Goal: Transaction & Acquisition: Purchase product/service

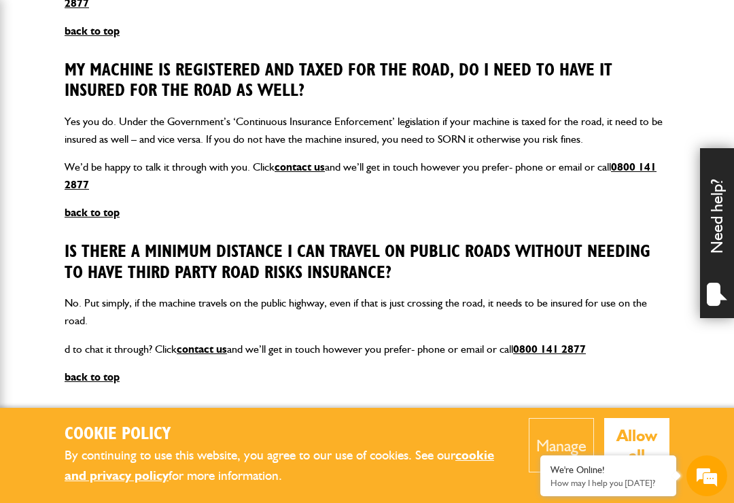
scroll to position [1152, 0]
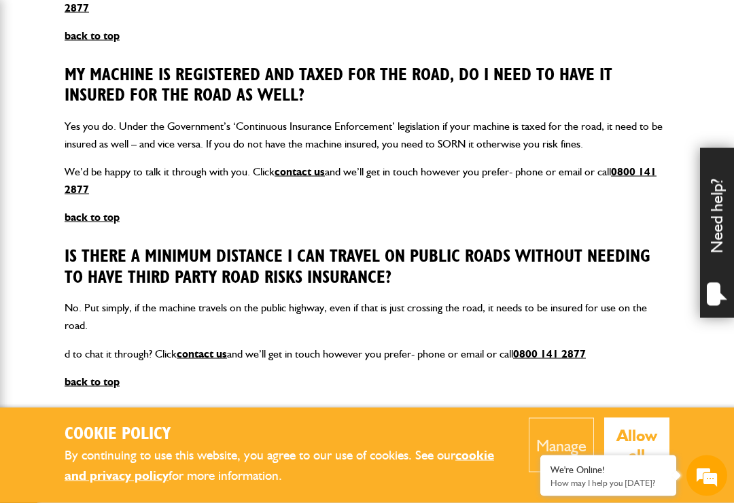
click at [205, 347] on link "contact us" at bounding box center [202, 353] width 50 height 13
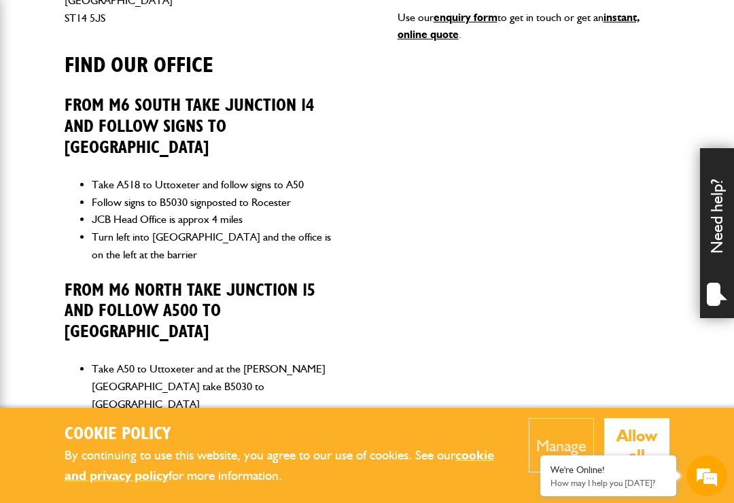
scroll to position [745, 0]
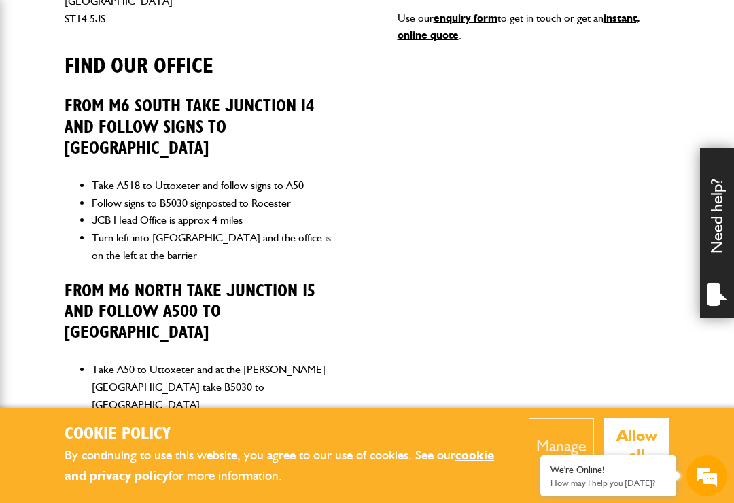
click at [637, 372] on div "Telephone 01889 590 219 Enquiry / call you back Use our enquiry form to get in …" at bounding box center [533, 269] width 272 height 804
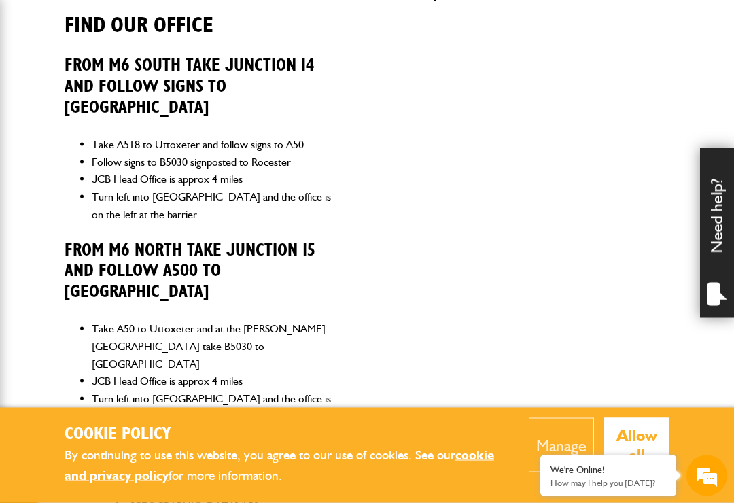
scroll to position [786, 0]
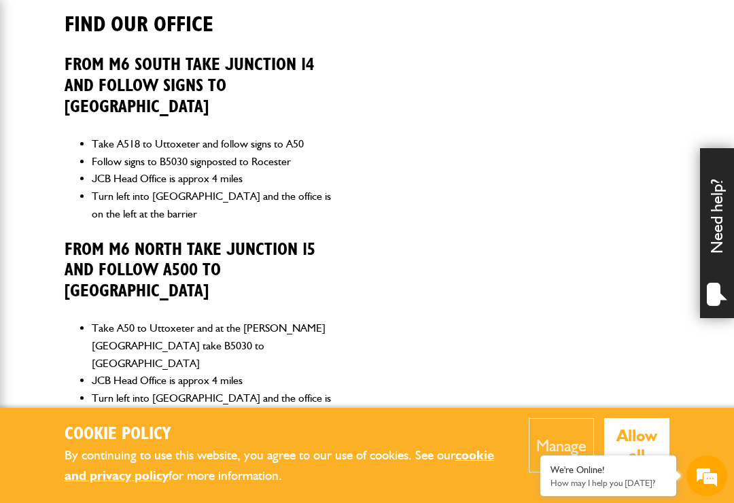
click at [708, 494] on em at bounding box center [706, 475] width 37 height 37
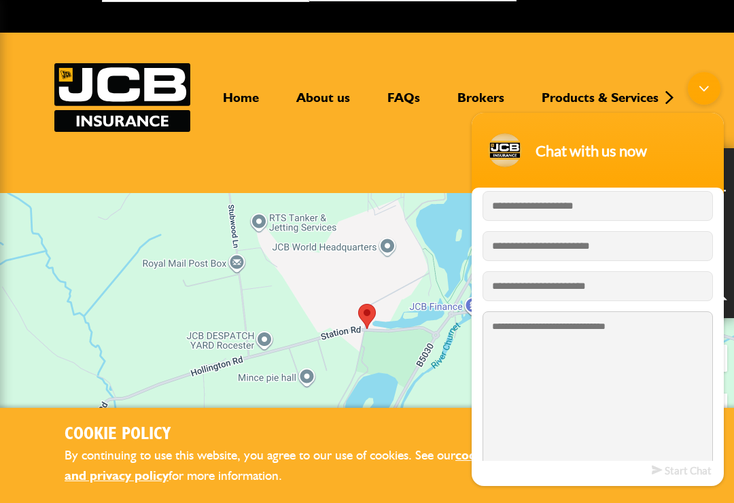
scroll to position [35, 0]
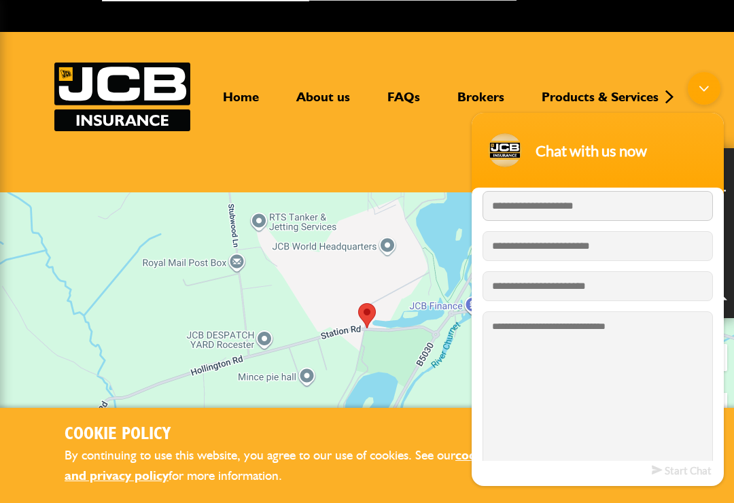
click at [628, 216] on input "Enter your last name" at bounding box center [597, 206] width 230 height 30
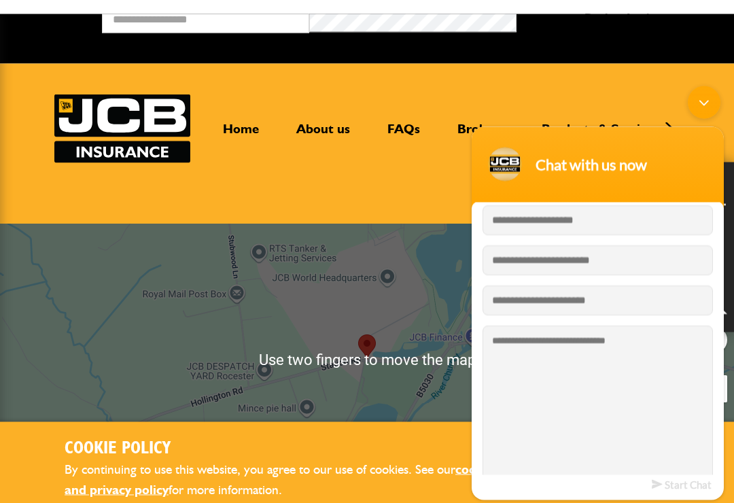
scroll to position [0, 0]
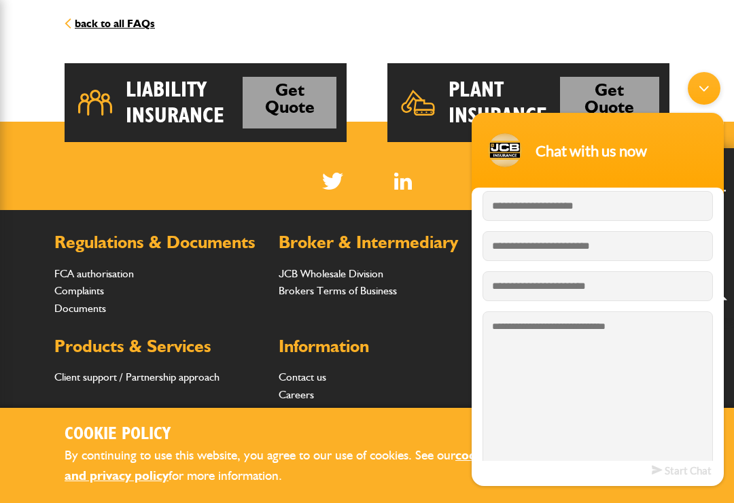
scroll to position [2000, 0]
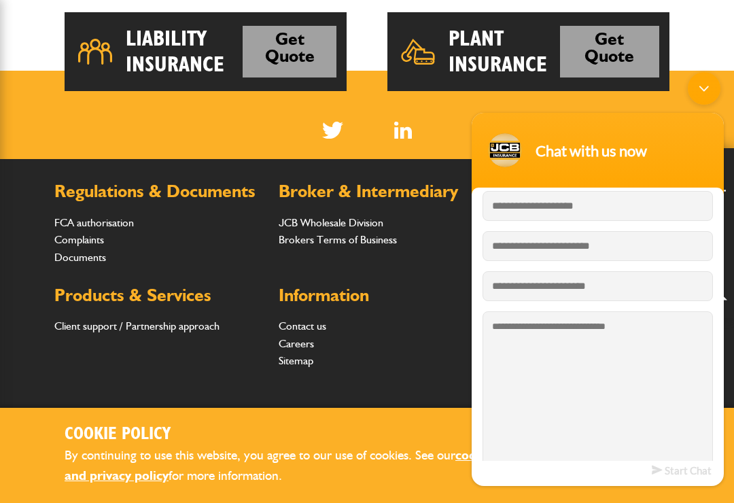
click at [705, 88] on div "Minimize live chat window" at bounding box center [704, 88] width 33 height 33
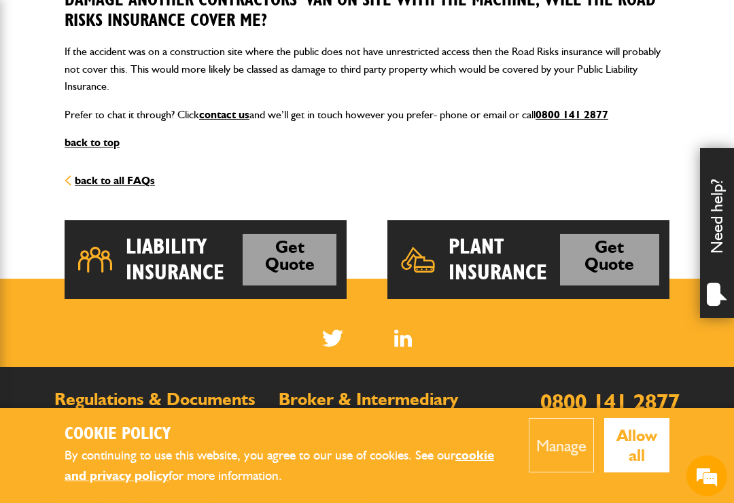
scroll to position [1794, 0]
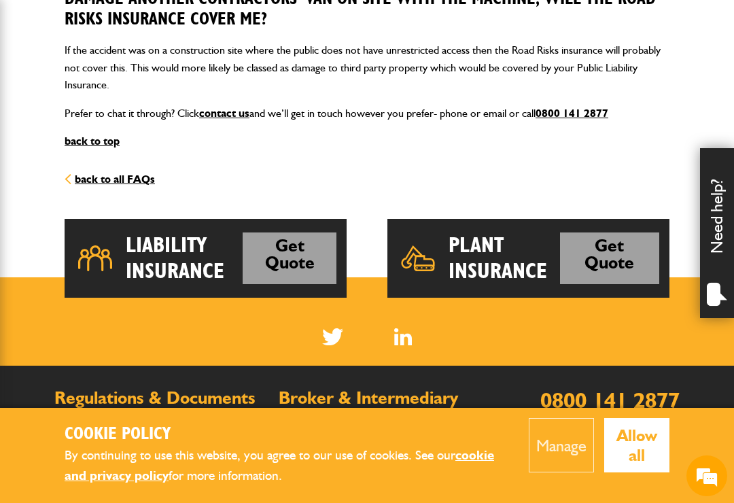
click at [595, 232] on link "Get Quote" at bounding box center [609, 258] width 99 height 52
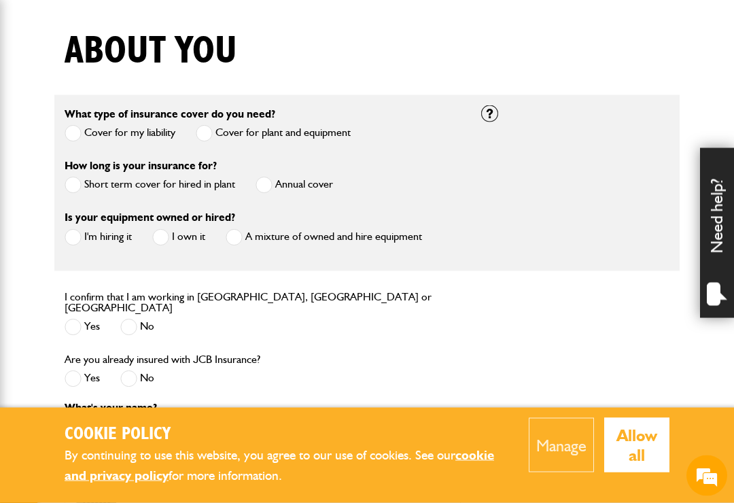
scroll to position [327, 0]
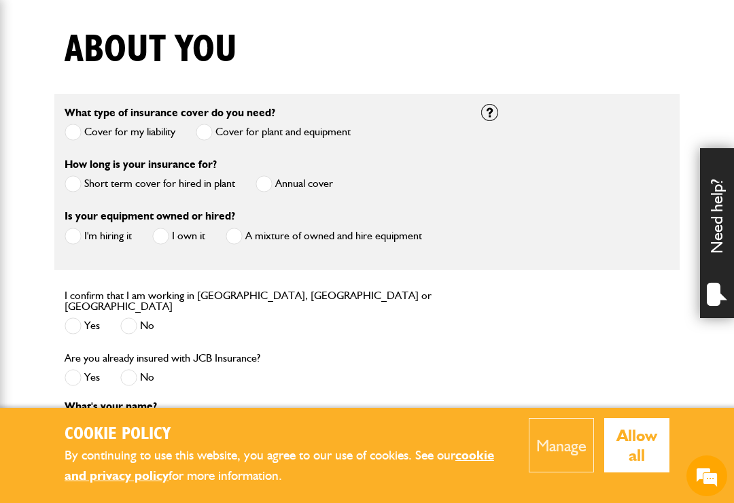
click at [161, 238] on span at bounding box center [160, 236] width 17 height 17
click at [268, 181] on span at bounding box center [263, 183] width 17 height 17
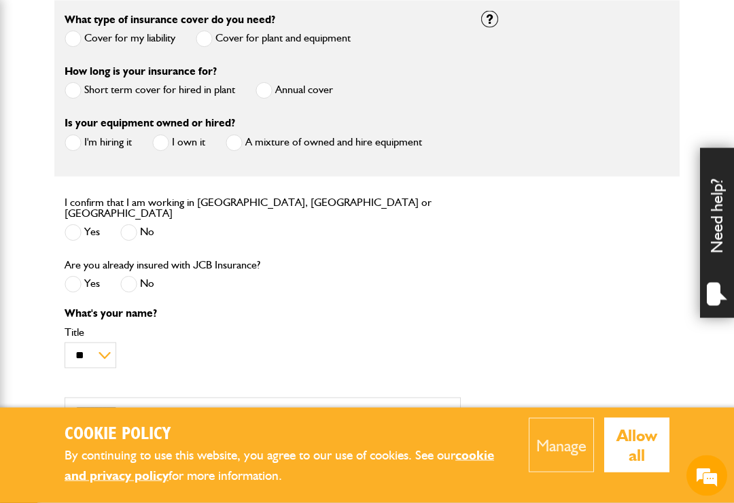
scroll to position [465, 0]
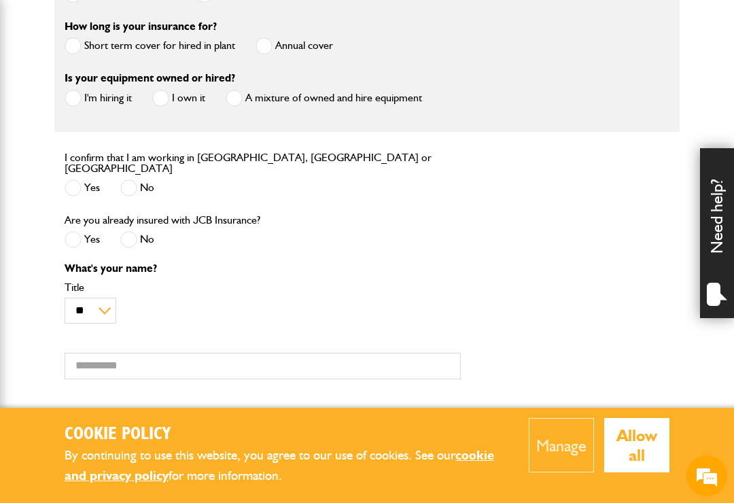
click at [70, 182] on span at bounding box center [73, 187] width 17 height 17
click at [130, 239] on span at bounding box center [128, 239] width 17 height 17
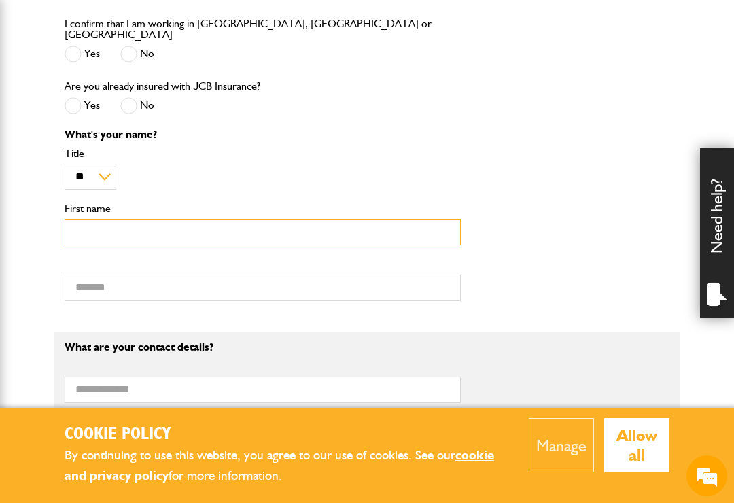
click at [78, 227] on input "First name" at bounding box center [263, 232] width 396 height 26
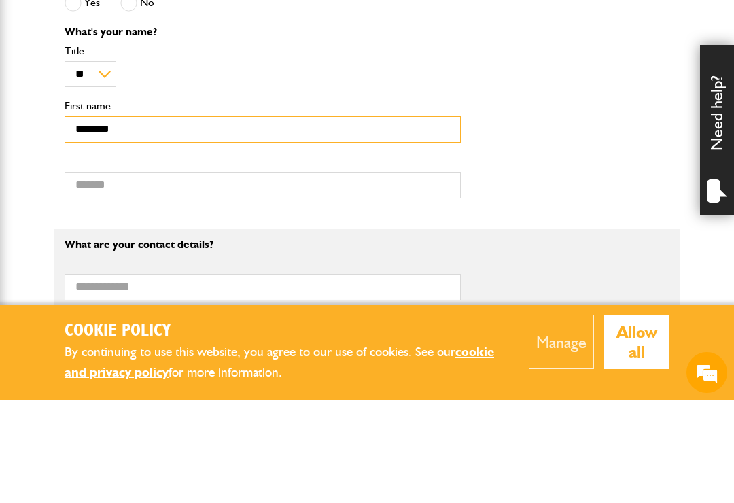
type input "*******"
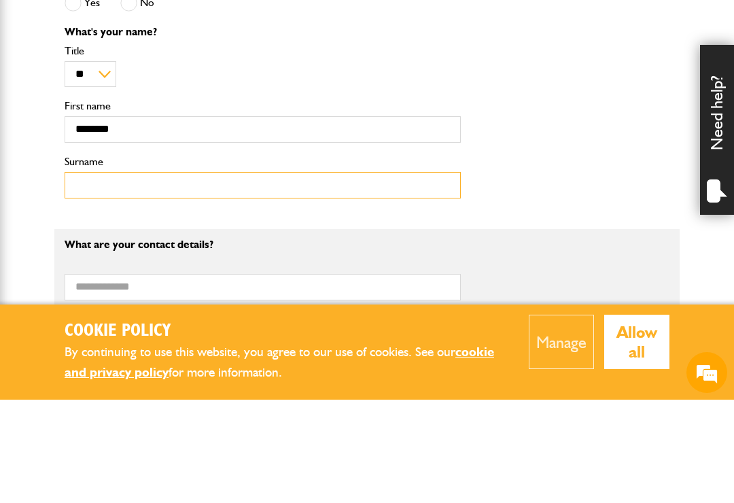
click at [104, 275] on input "Surname" at bounding box center [263, 288] width 396 height 26
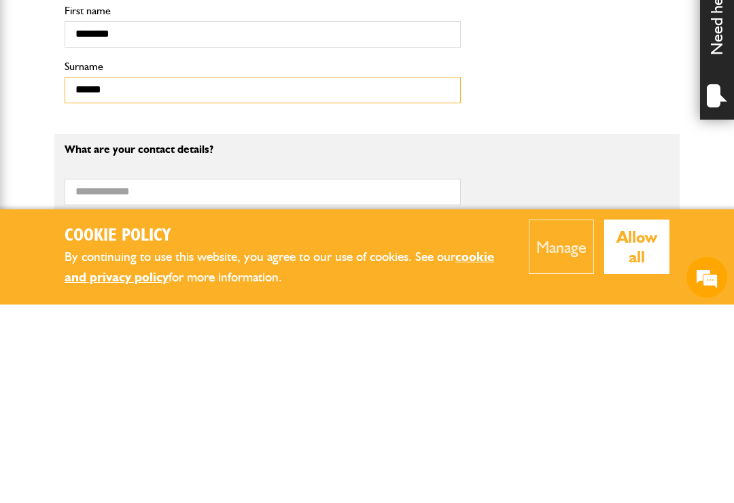
type input "******"
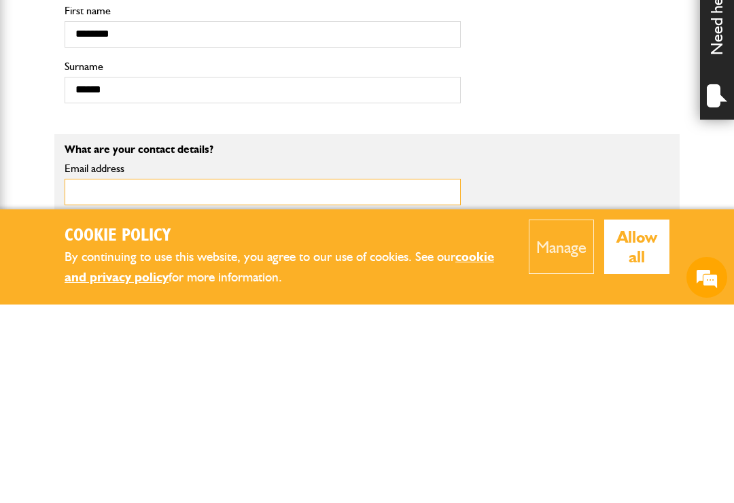
click at [90, 377] on input "Email address" at bounding box center [263, 390] width 396 height 26
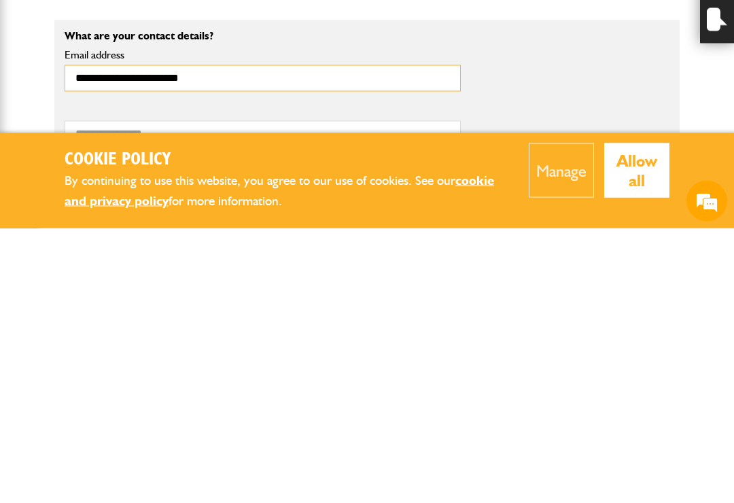
scroll to position [638, 0]
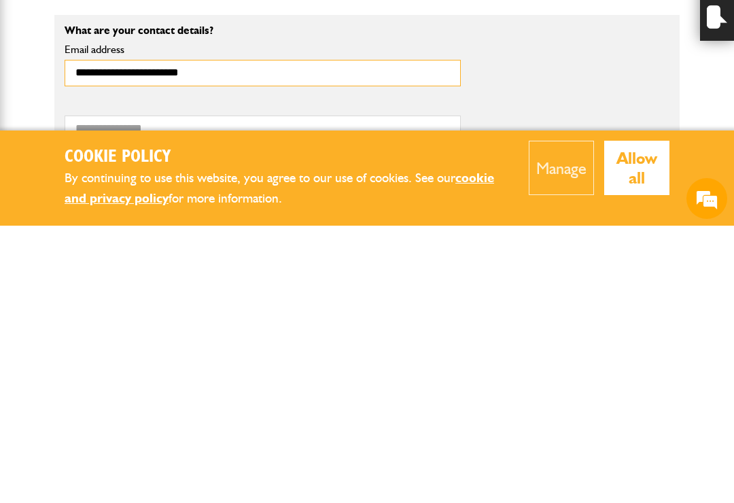
type input "**********"
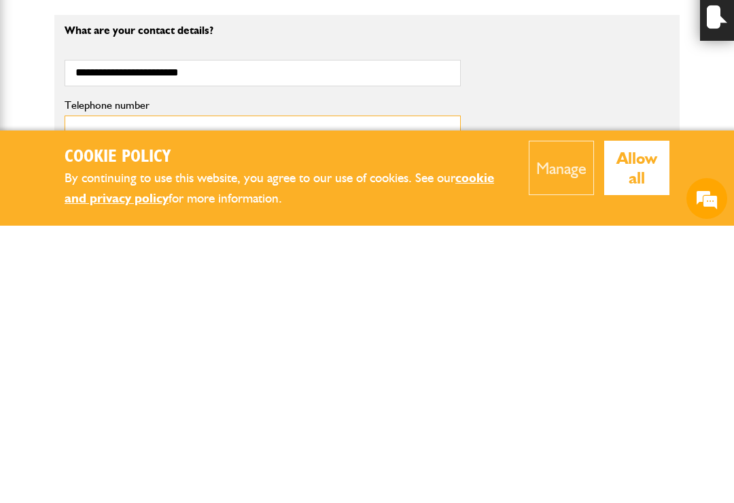
click at [417, 393] on input "Telephone number" at bounding box center [263, 406] width 396 height 26
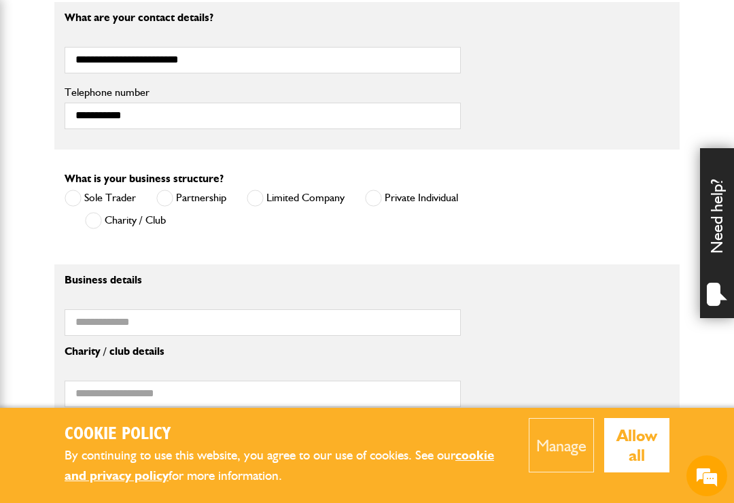
scroll to position [934, 0]
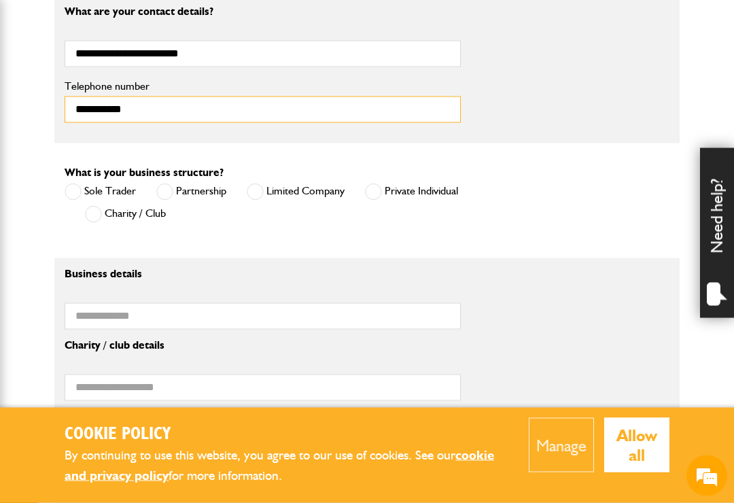
type input "**********"
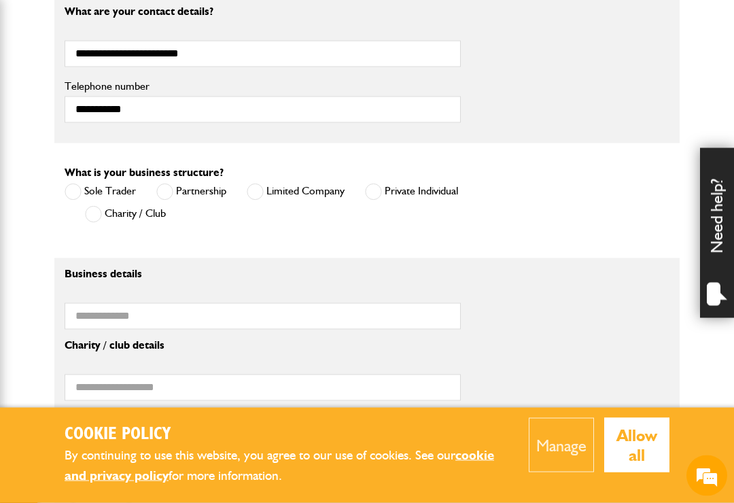
click at [71, 185] on span at bounding box center [73, 191] width 17 height 17
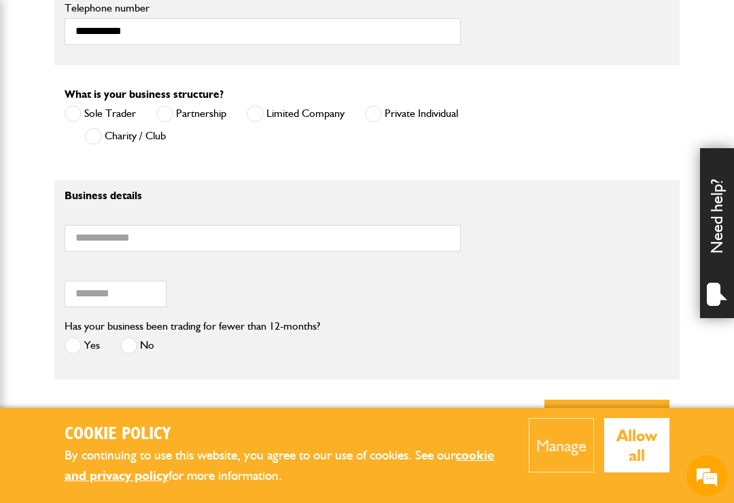
scroll to position [1014, 0]
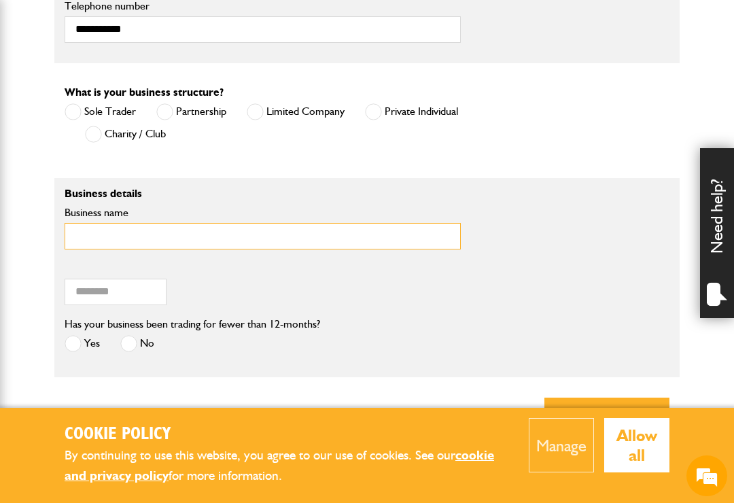
click at [94, 230] on input "Business name" at bounding box center [263, 236] width 396 height 26
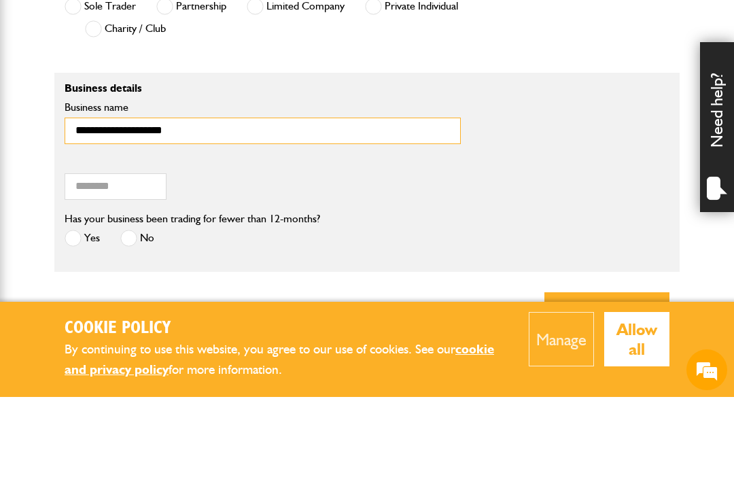
type input "**********"
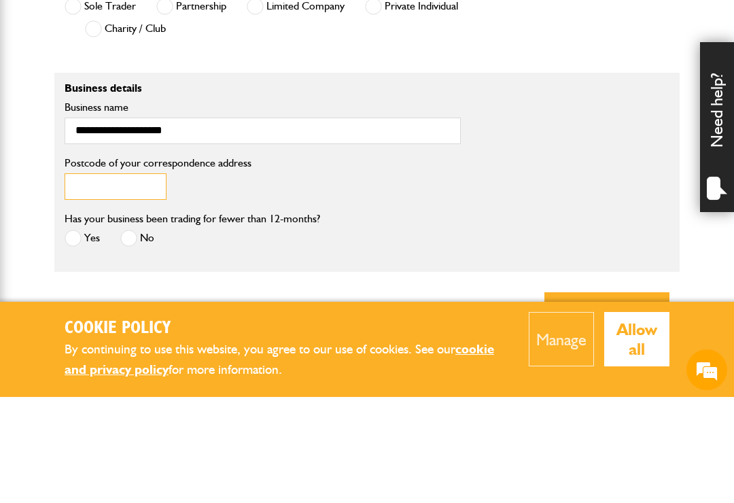
click at [84, 279] on input "Postcode of your correspondence address" at bounding box center [116, 292] width 102 height 26
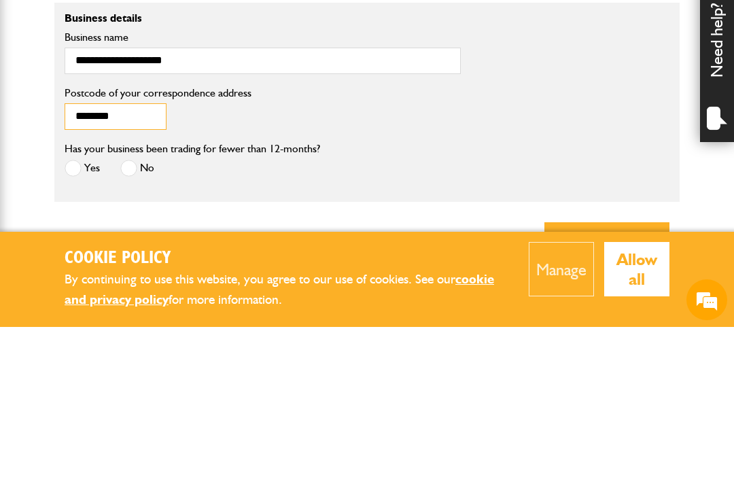
type input "********"
click at [130, 336] on span at bounding box center [128, 344] width 17 height 17
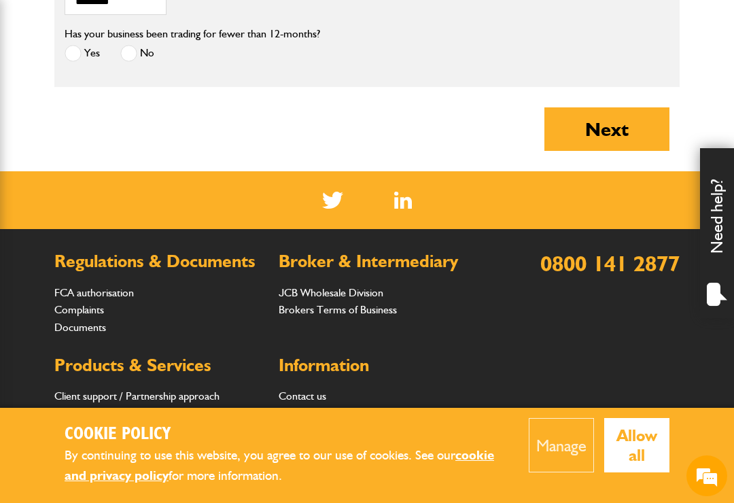
scroll to position [1304, 0]
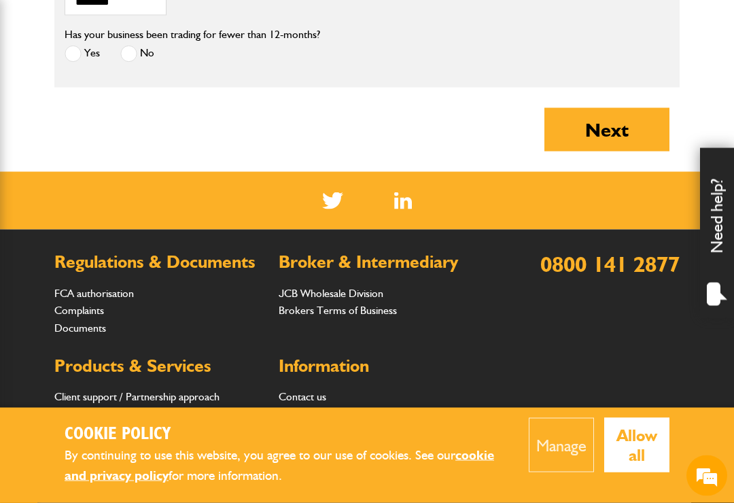
click at [614, 125] on button "Next" at bounding box center [606, 129] width 125 height 43
type input "**********"
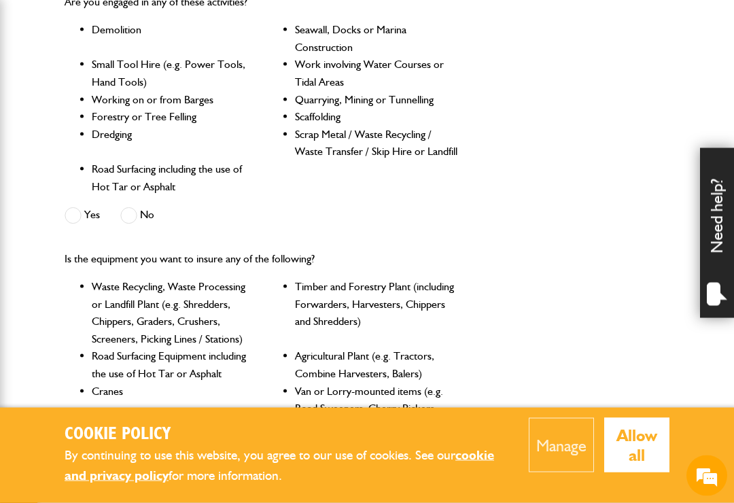
scroll to position [439, 0]
click at [132, 208] on span at bounding box center [128, 215] width 17 height 17
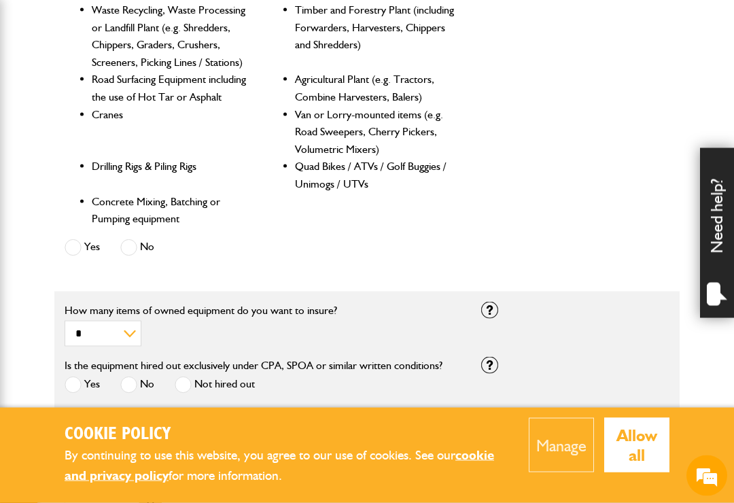
scroll to position [715, 0]
click at [130, 238] on span at bounding box center [128, 246] width 17 height 17
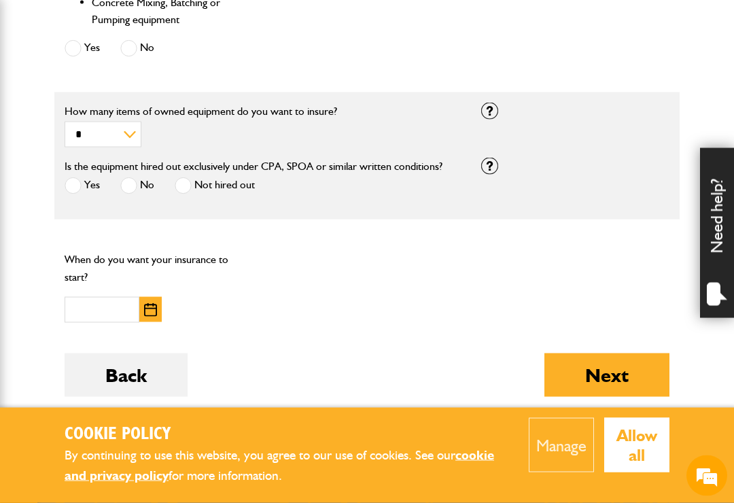
scroll to position [915, 0]
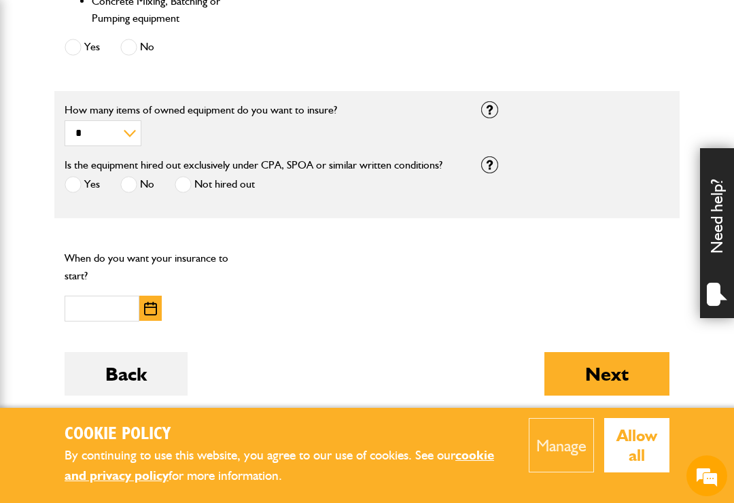
click at [132, 176] on span at bounding box center [128, 184] width 17 height 17
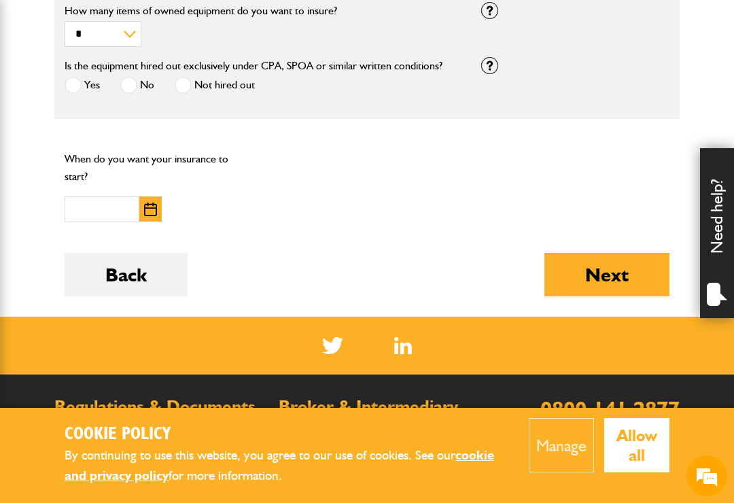
scroll to position [1025, 0]
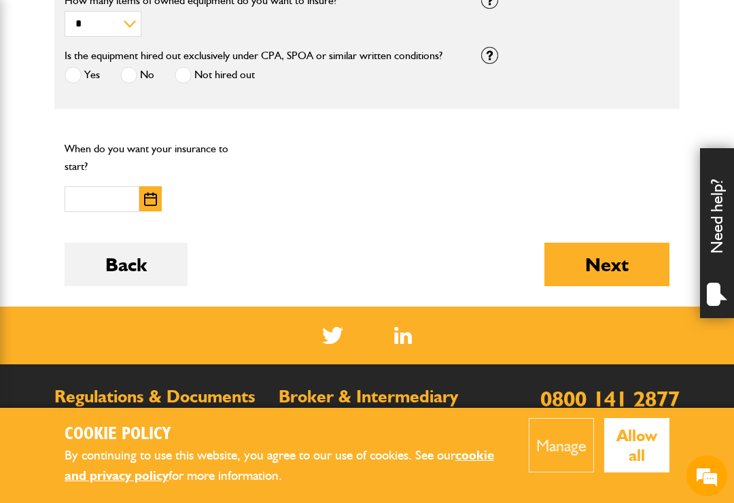
click at [150, 195] on img "button" at bounding box center [150, 199] width 13 height 14
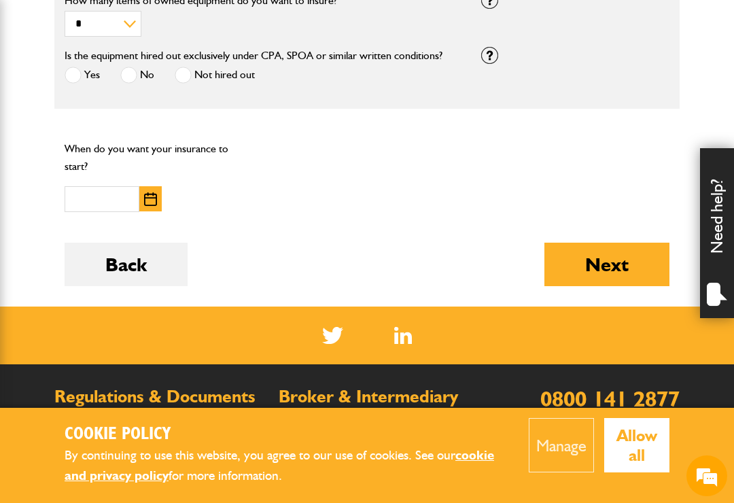
click at [139, 190] on button "button" at bounding box center [150, 198] width 22 height 25
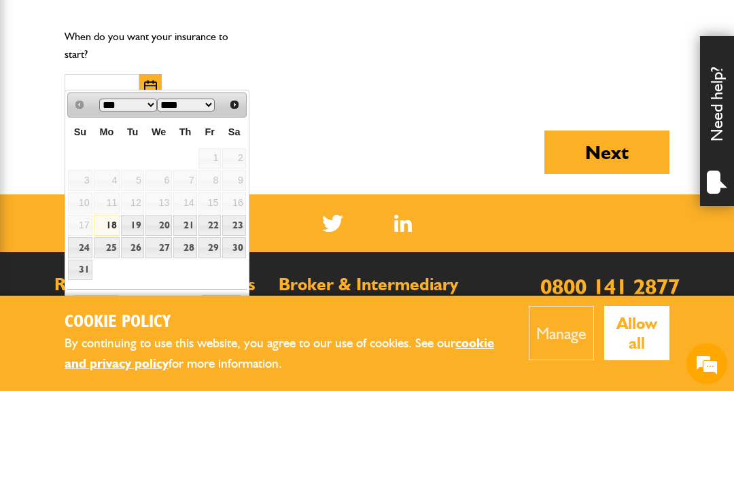
click at [134, 327] on link "19" at bounding box center [132, 337] width 23 height 21
type input "**********"
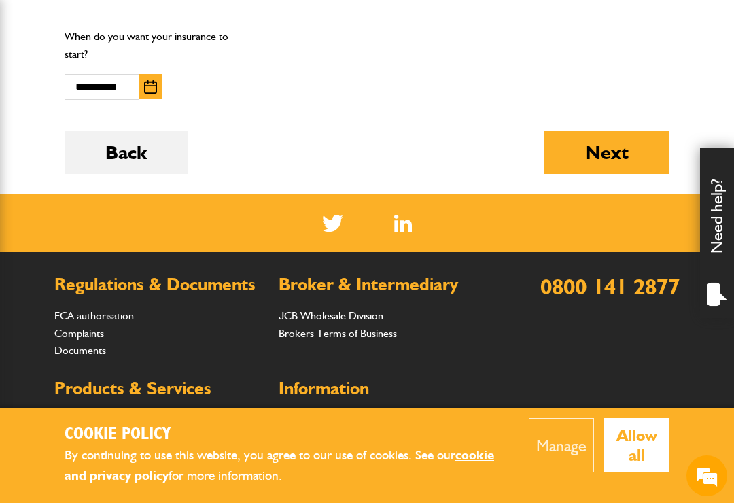
click at [630, 145] on button "Next" at bounding box center [606, 151] width 125 height 43
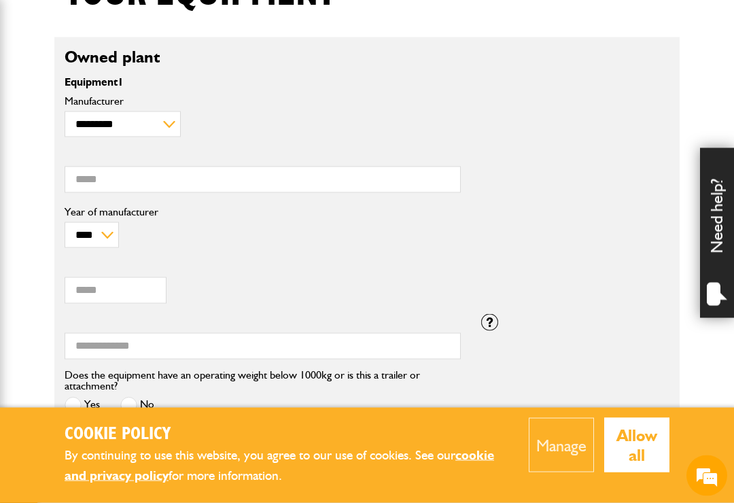
scroll to position [376, 0]
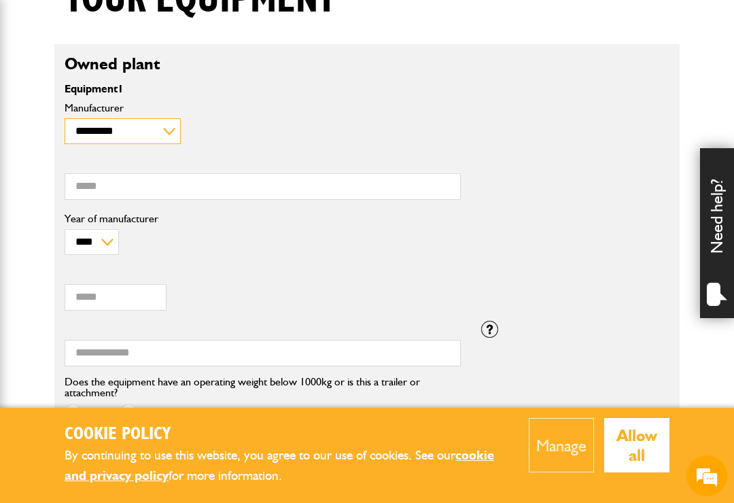
click at [165, 134] on select "**********" at bounding box center [123, 131] width 116 height 26
select select "**"
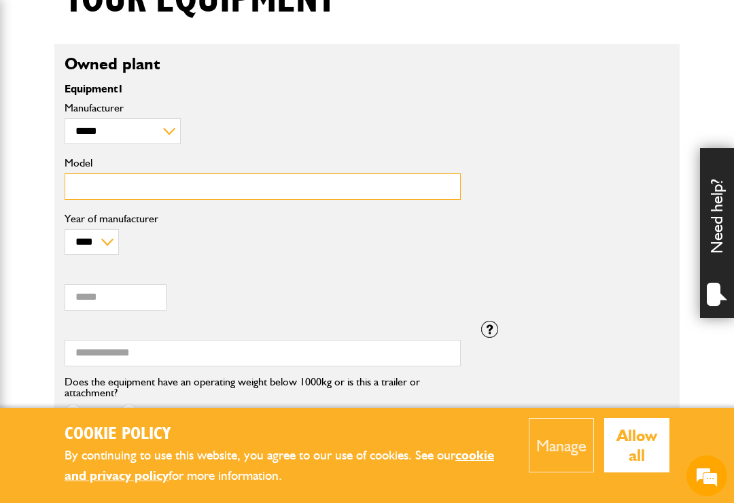
click at [151, 184] on input "Model" at bounding box center [263, 186] width 396 height 26
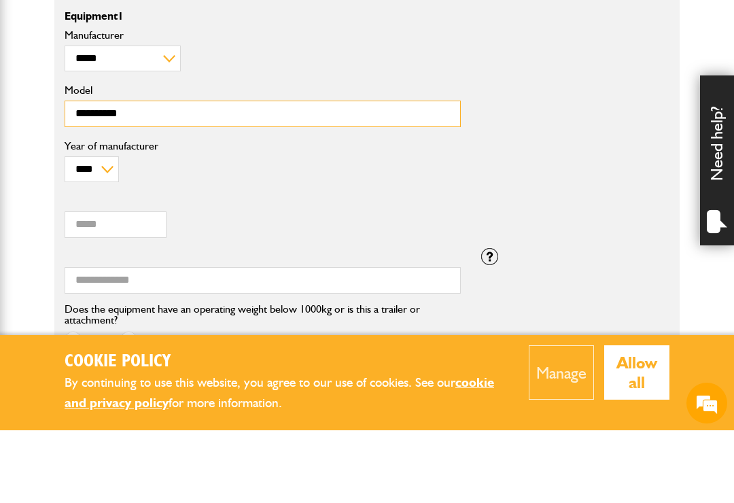
type input "**********"
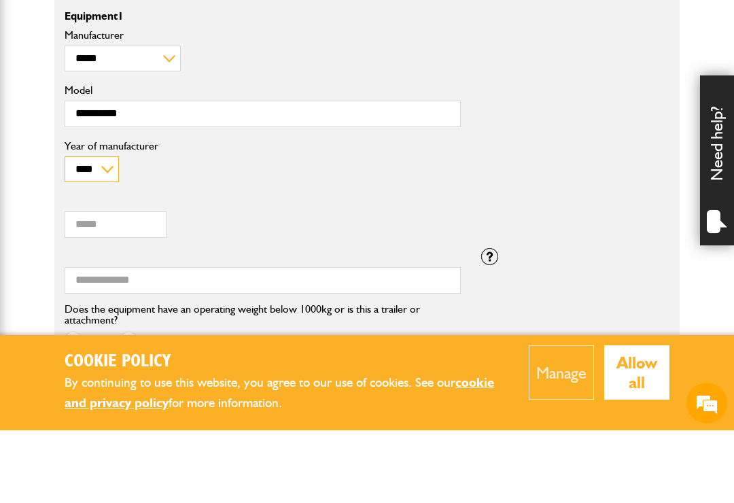
click at [109, 229] on select "**** **** **** **** **** **** **** **** **** **** **** **** **** **** **** ****…" at bounding box center [92, 242] width 54 height 26
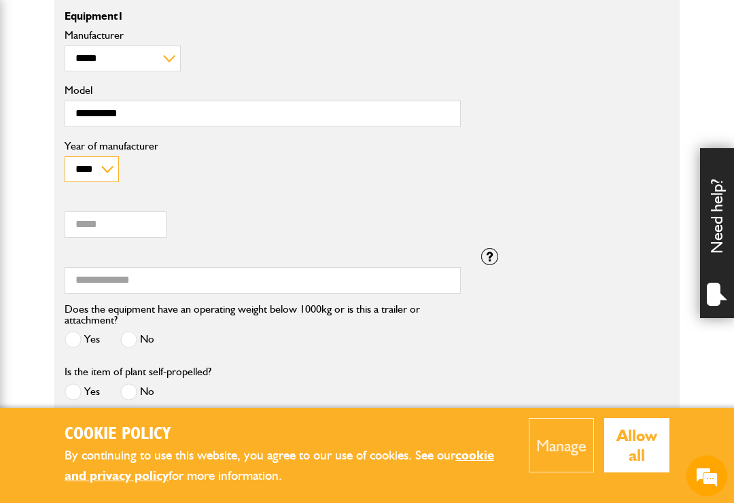
select select "****"
click at [120, 226] on input "Value (£)" at bounding box center [116, 224] width 102 height 26
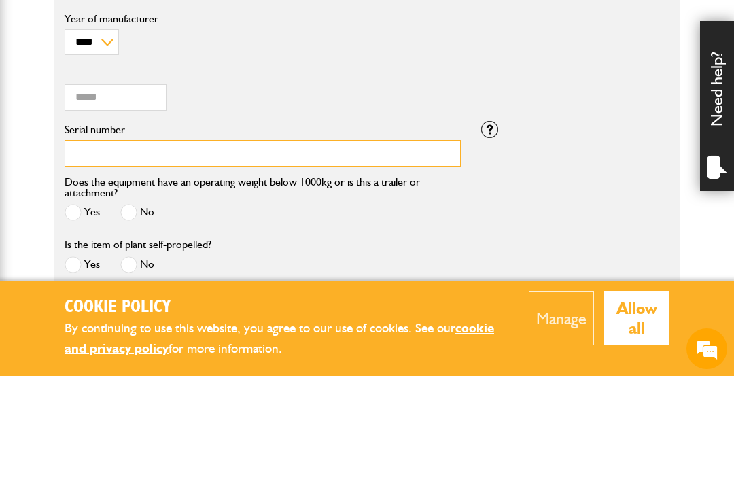
click at [416, 267] on input "Serial number" at bounding box center [263, 280] width 396 height 26
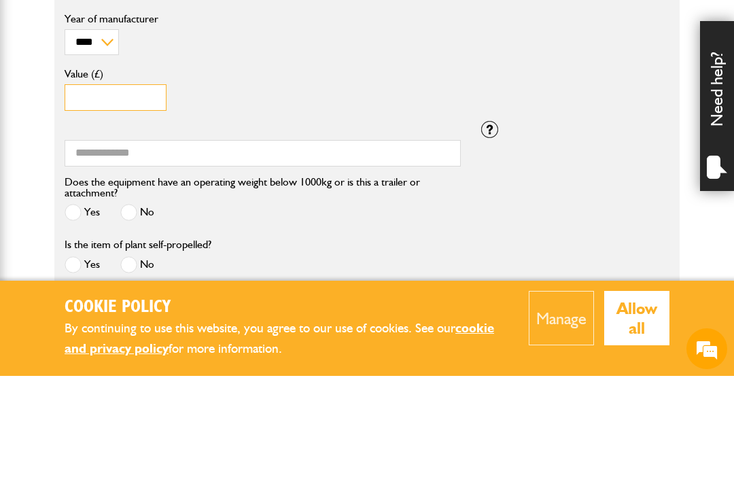
click at [126, 211] on input "*****" at bounding box center [116, 224] width 102 height 26
type input "*"
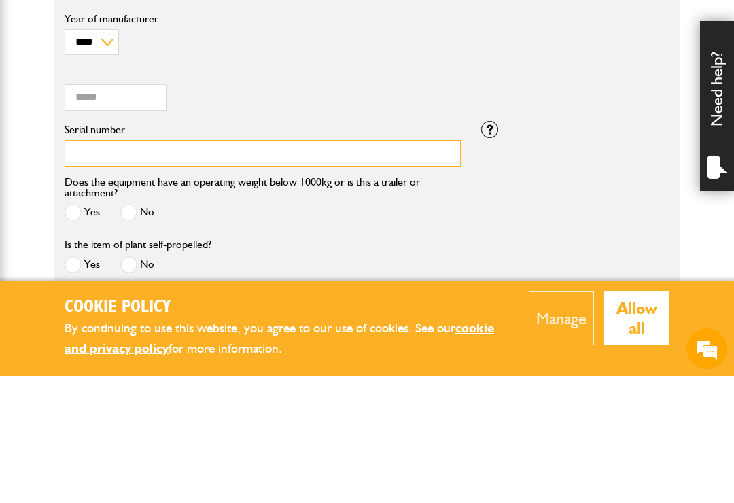
click at [386, 267] on input "Serial number" at bounding box center [263, 280] width 396 height 26
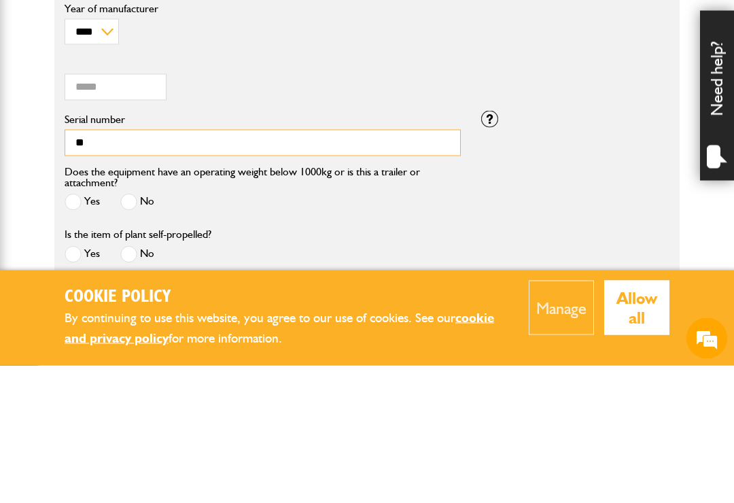
type input "*"
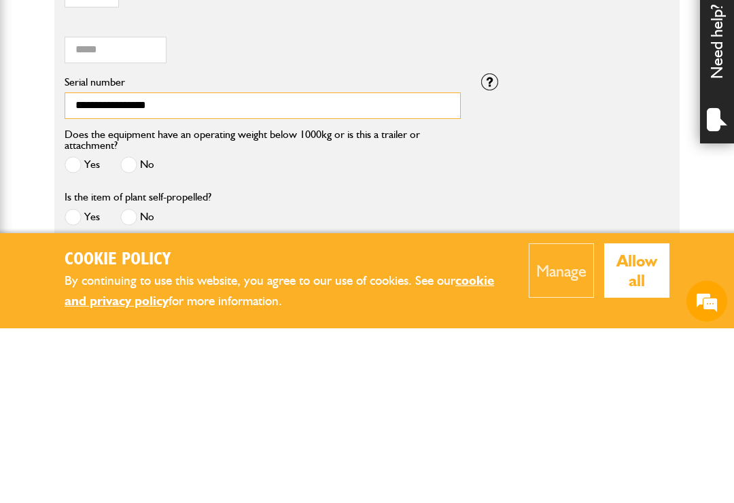
type input "**********"
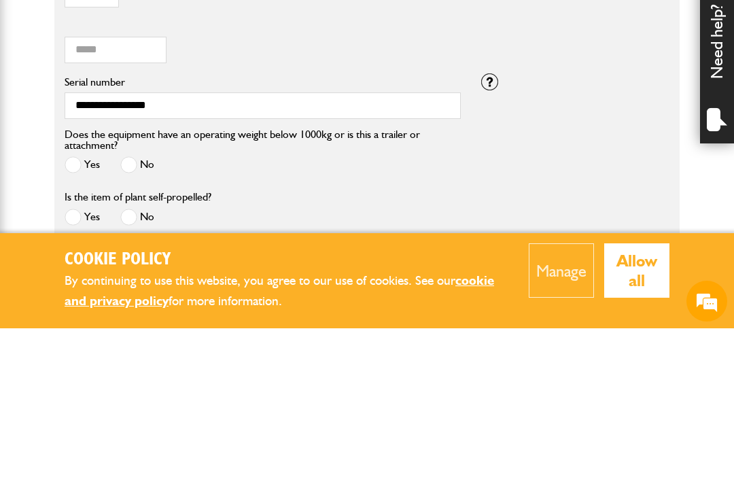
click at [135, 331] on span at bounding box center [128, 339] width 17 height 17
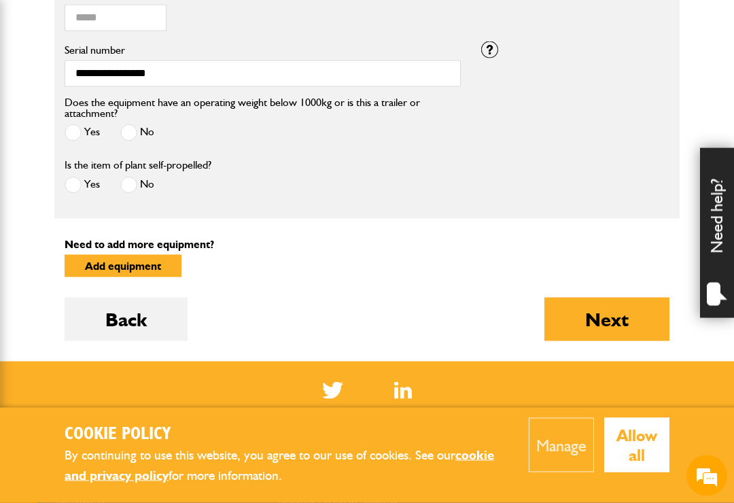
scroll to position [657, 0]
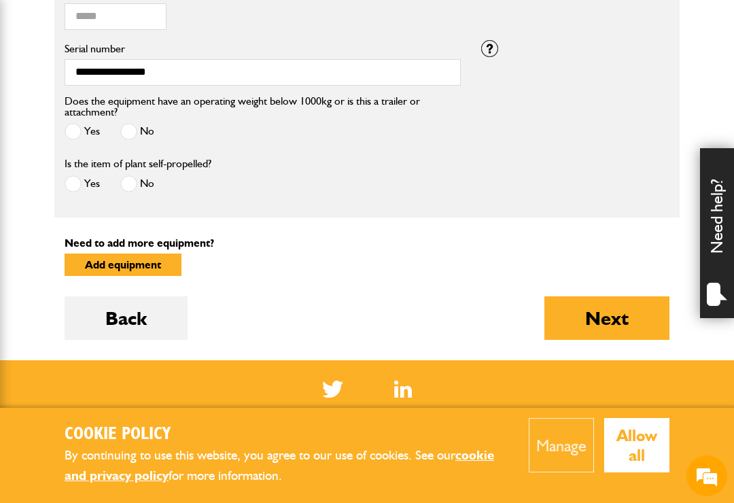
click at [74, 186] on span at bounding box center [73, 183] width 17 height 17
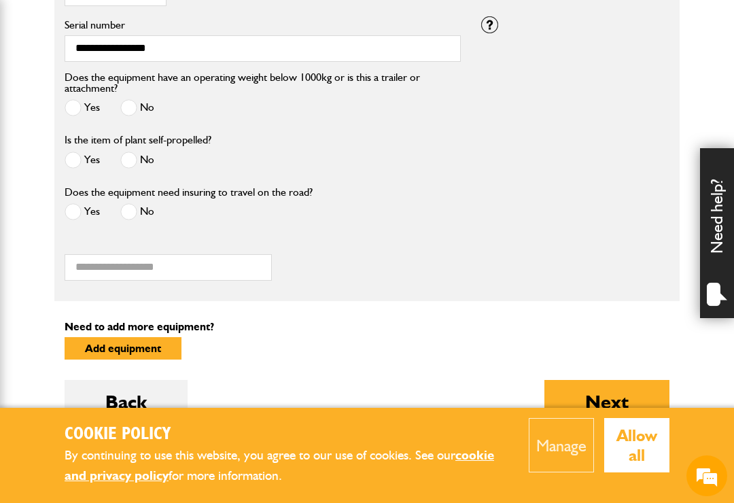
scroll to position [686, 0]
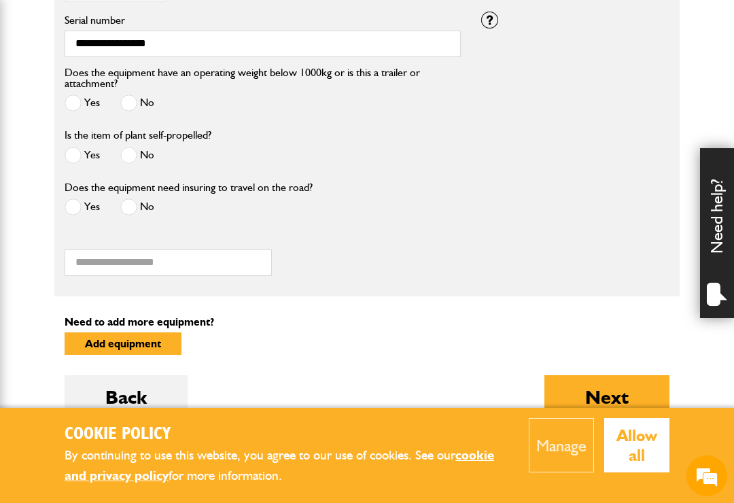
click at [78, 204] on span at bounding box center [73, 206] width 17 height 17
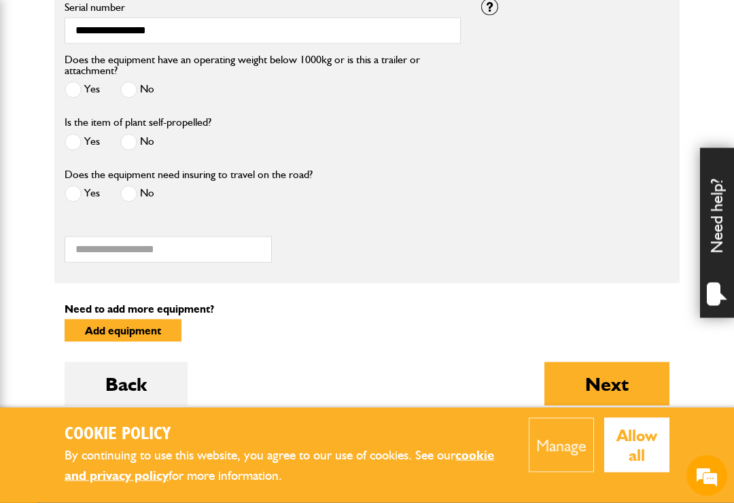
scroll to position [702, 0]
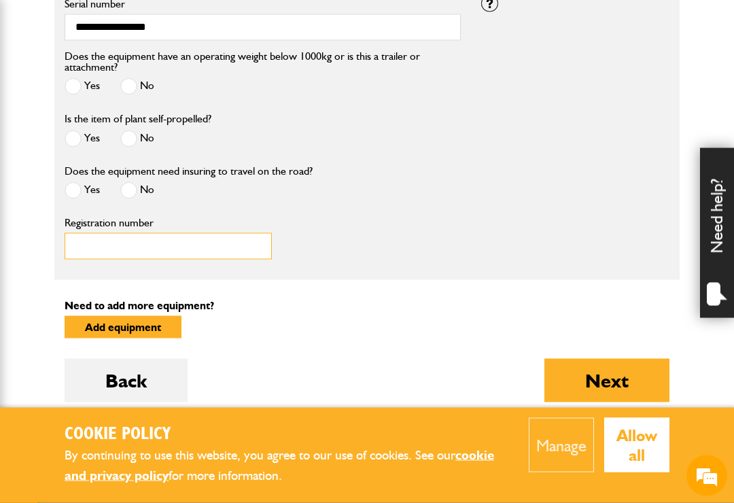
click at [178, 247] on input "Registration number" at bounding box center [168, 246] width 207 height 26
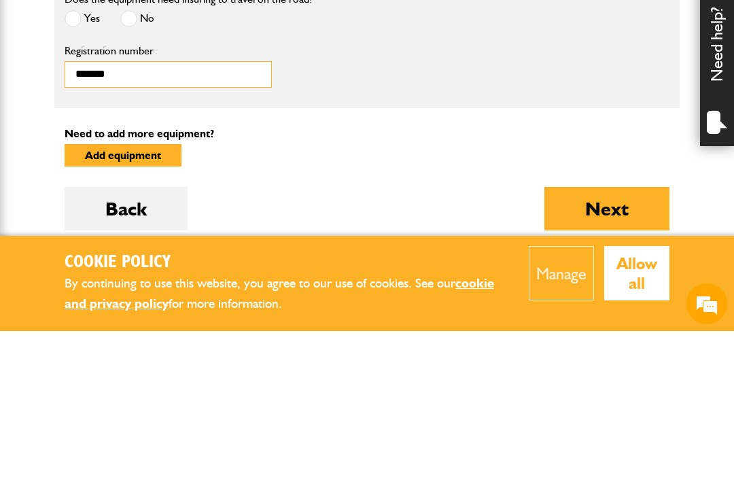
type input "*******"
click at [620, 359] on button "Next" at bounding box center [606, 380] width 125 height 43
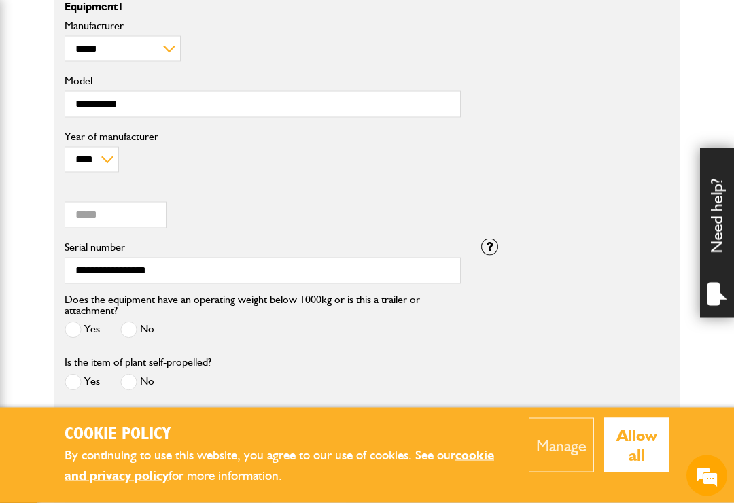
scroll to position [460, 0]
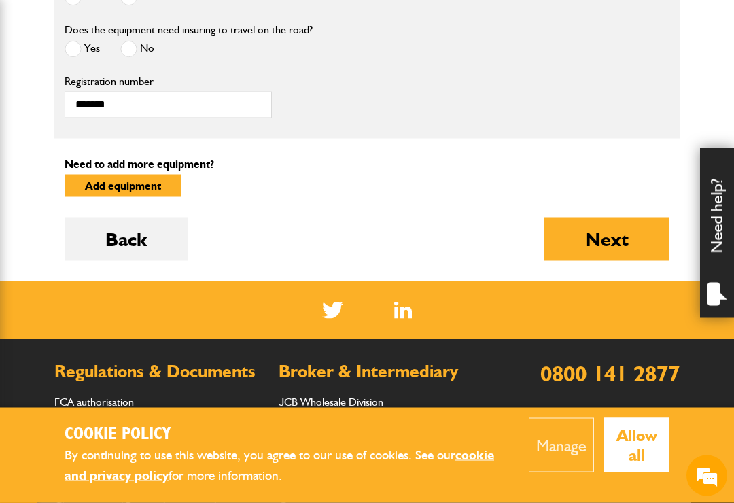
click at [616, 242] on button "Next" at bounding box center [606, 238] width 125 height 43
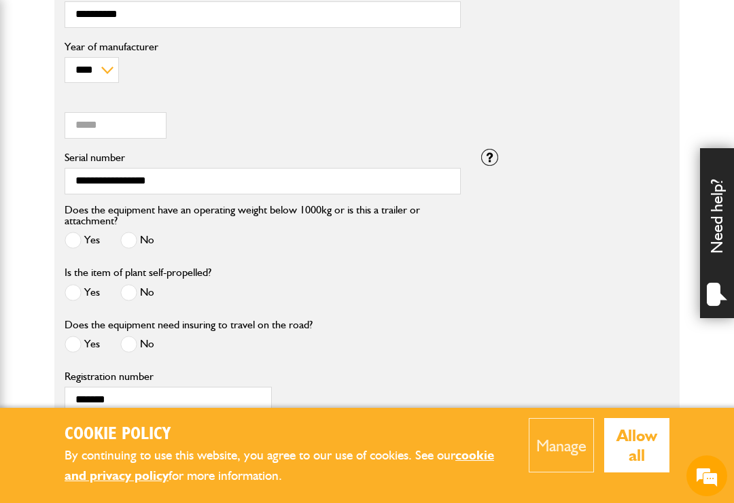
scroll to position [549, 0]
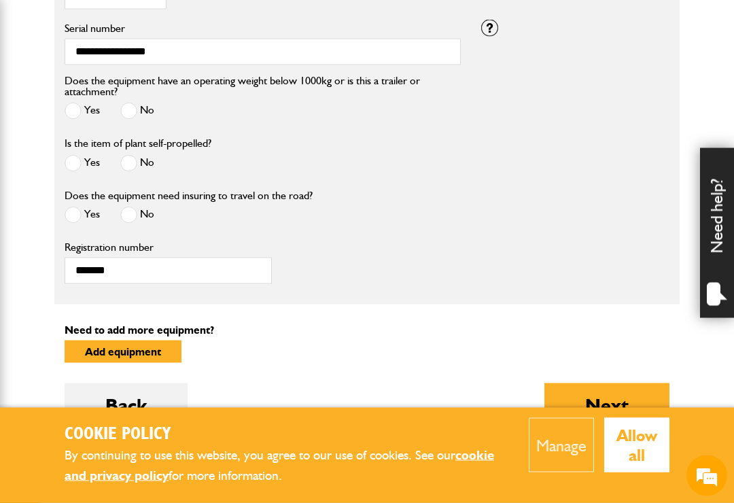
click at [615, 396] on button "Next" at bounding box center [606, 404] width 125 height 43
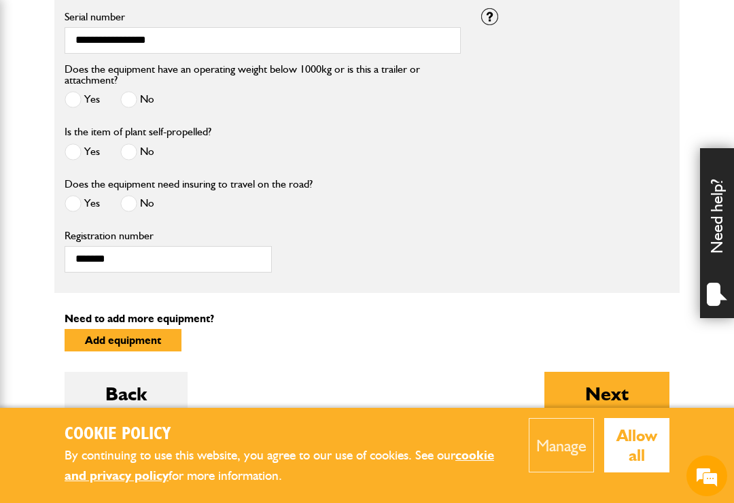
scroll to position [689, 0]
type input "*****"
click at [590, 391] on button "Next" at bounding box center [606, 393] width 125 height 43
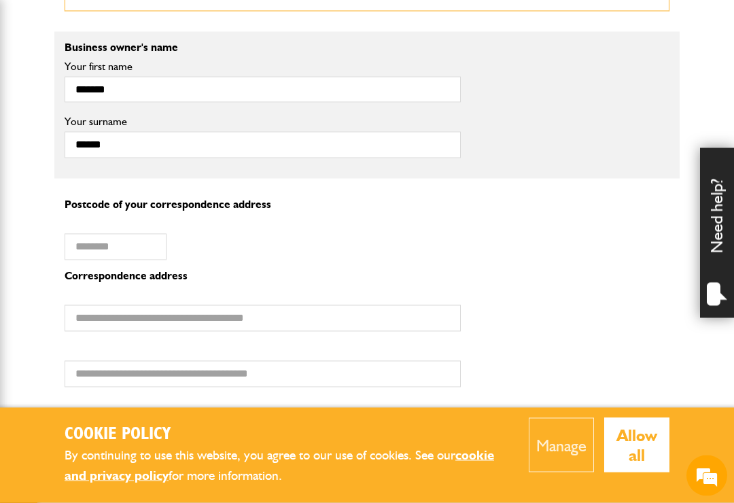
scroll to position [972, 0]
click at [130, 234] on input "Postcode of your correspondence address" at bounding box center [116, 247] width 102 height 26
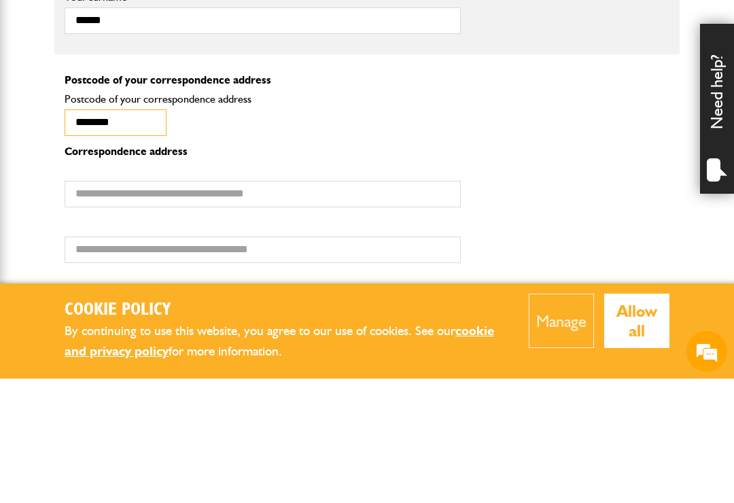
type input "********"
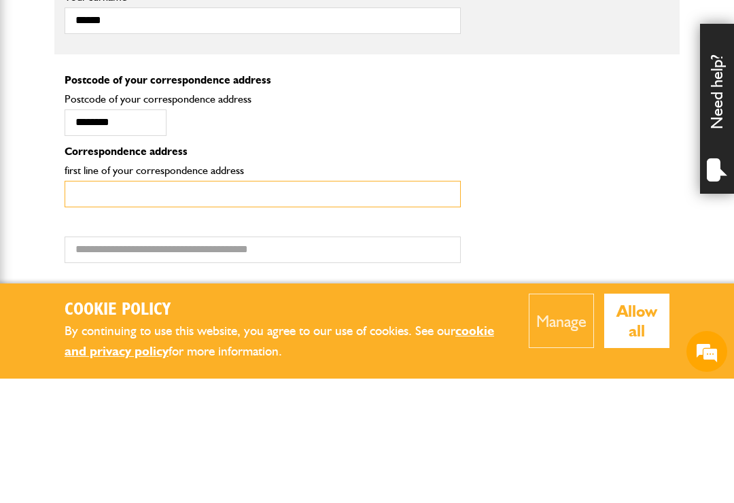
click at [416, 305] on input "first line of your correspondence address" at bounding box center [263, 318] width 396 height 26
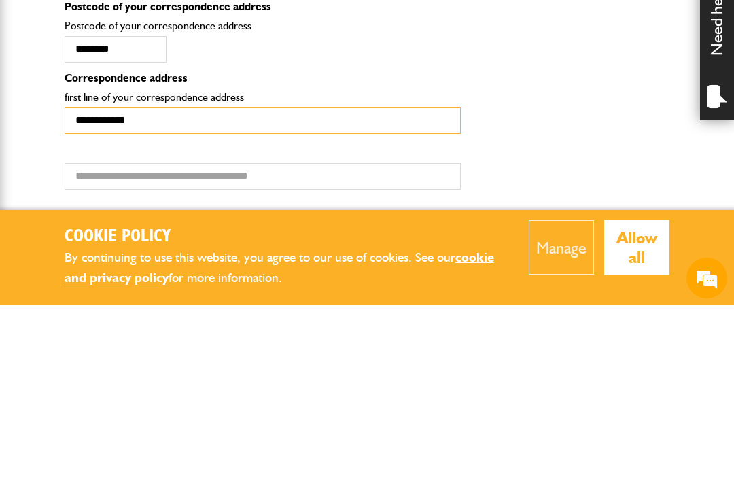
type input "**********"
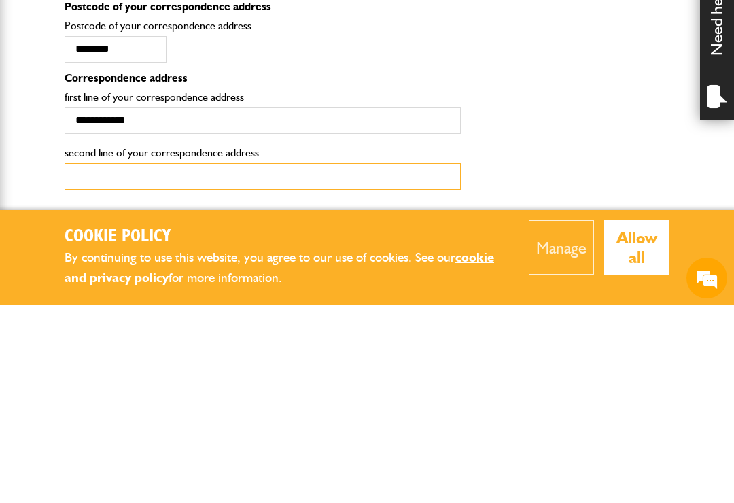
click at [327, 361] on input "second line of your correspondence address" at bounding box center [263, 374] width 396 height 26
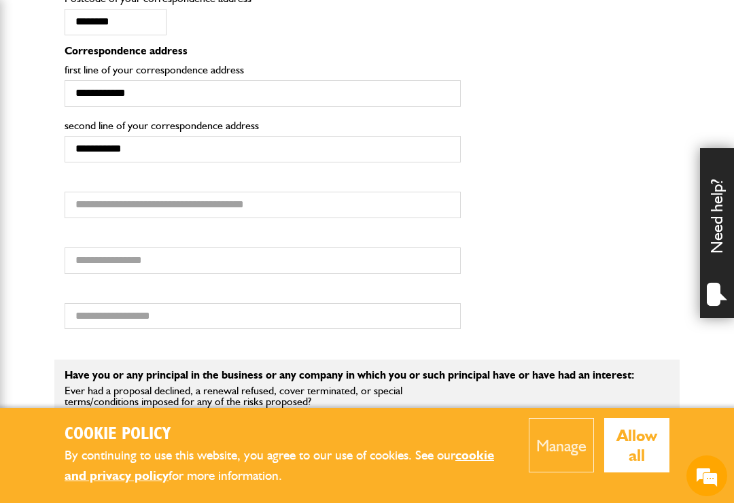
scroll to position [1205, 0]
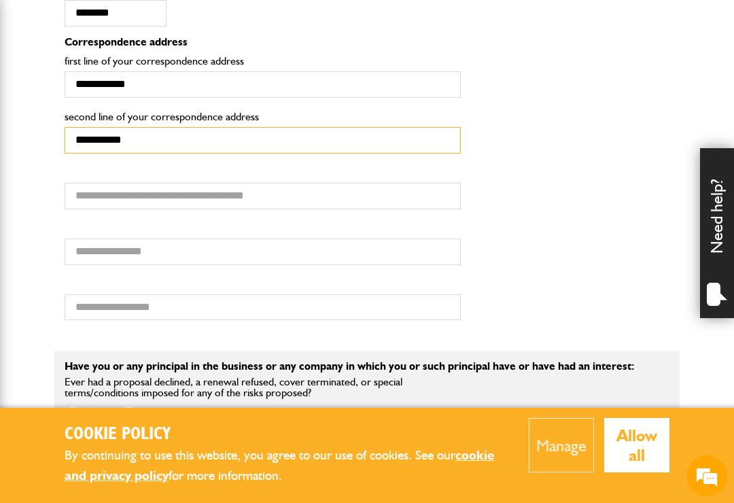
type input "**********"
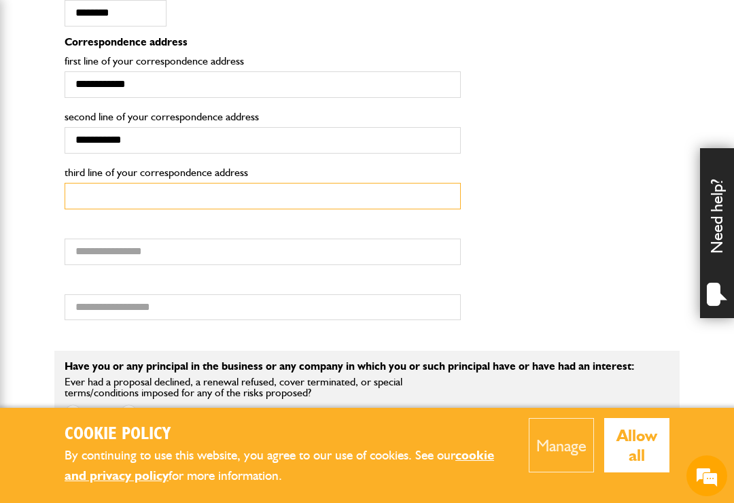
click at [277, 183] on input "third line of your correspondence address" at bounding box center [263, 196] width 396 height 26
type input "**********"
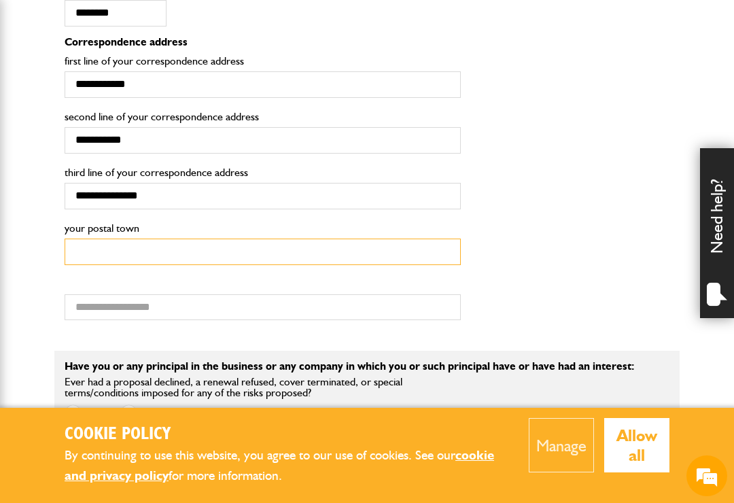
click at [267, 238] on input "your postal town" at bounding box center [263, 251] width 396 height 26
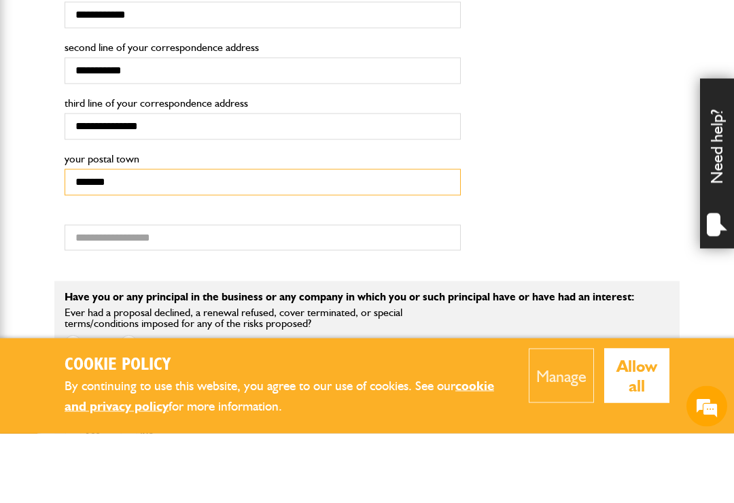
type input "*******"
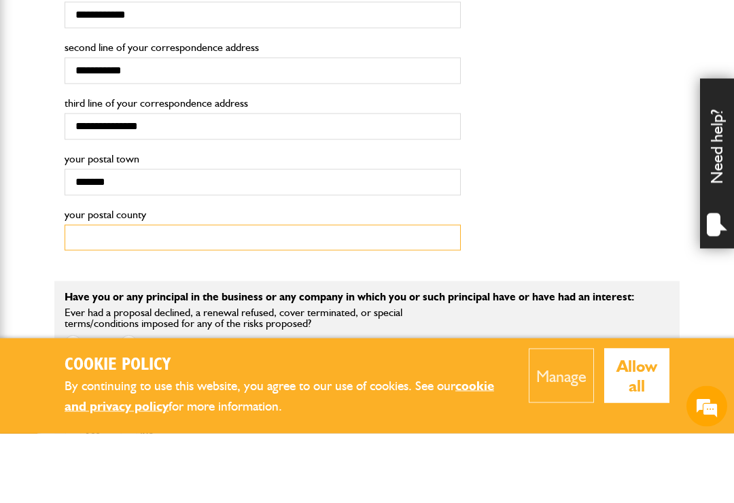
click at [305, 294] on input "your postal county" at bounding box center [263, 307] width 396 height 26
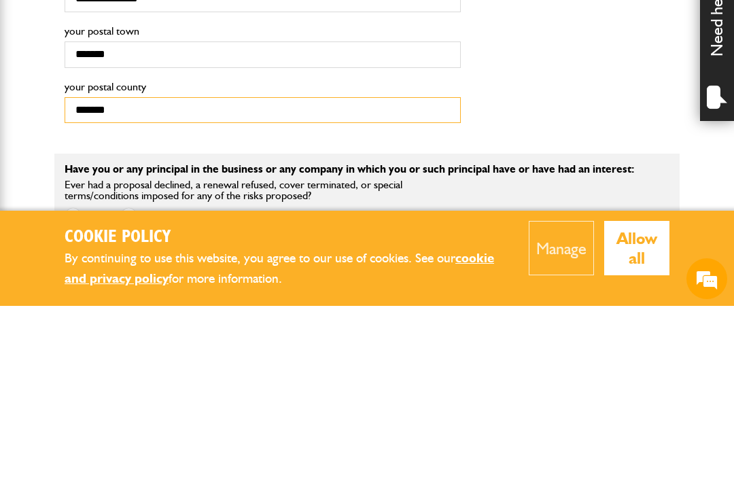
type input "*******"
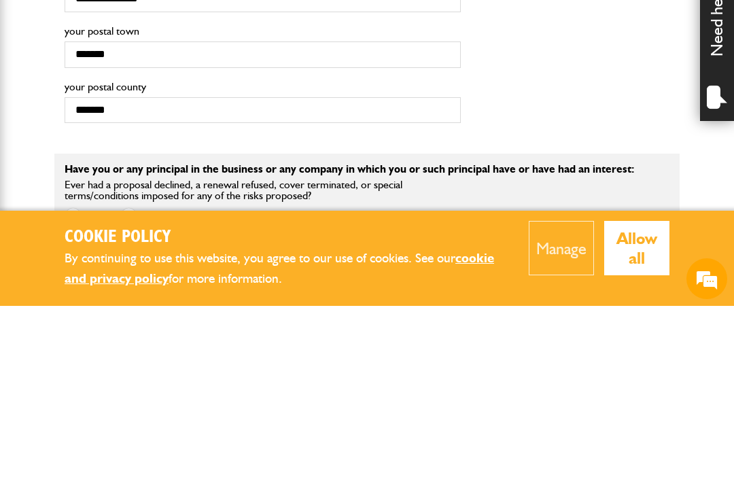
click at [126, 404] on span at bounding box center [128, 412] width 17 height 17
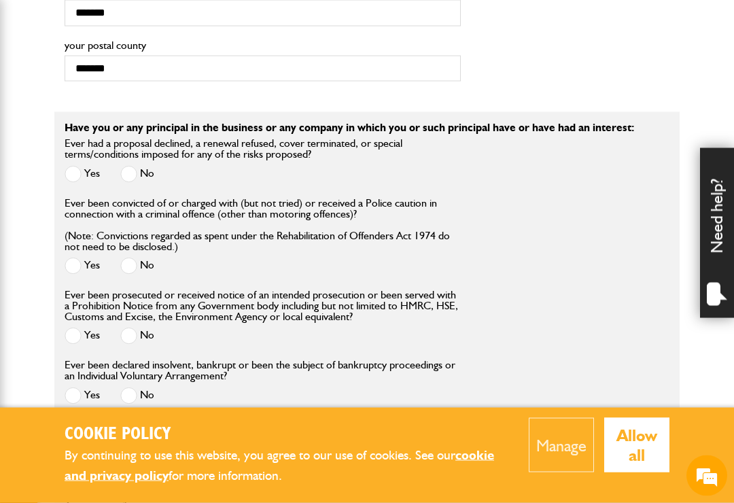
scroll to position [1448, 0]
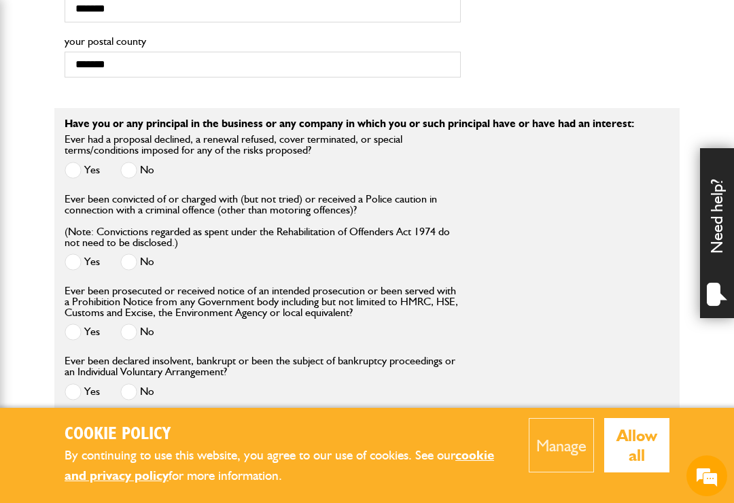
click at [134, 253] on span at bounding box center [128, 261] width 17 height 17
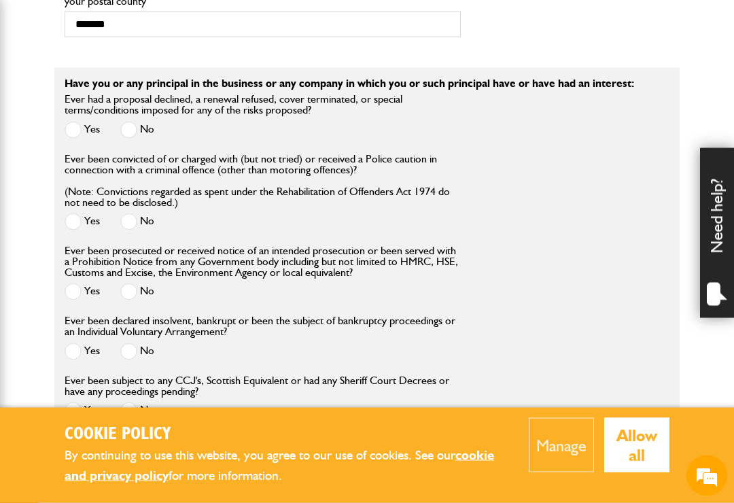
scroll to position [1498, 0]
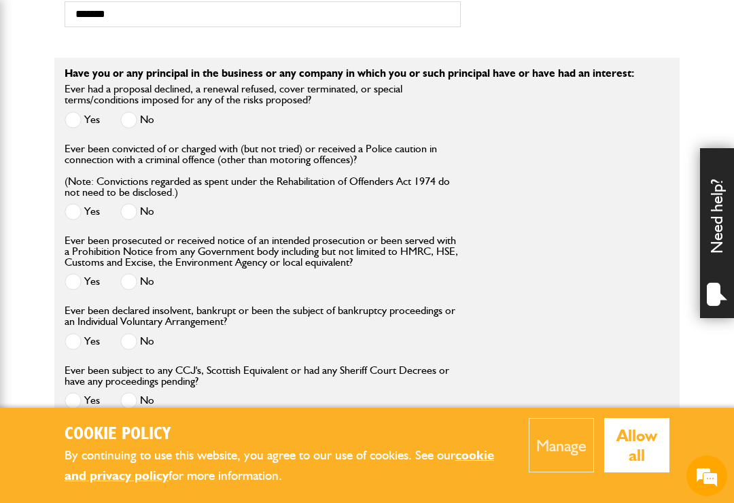
click at [135, 273] on span at bounding box center [128, 281] width 17 height 17
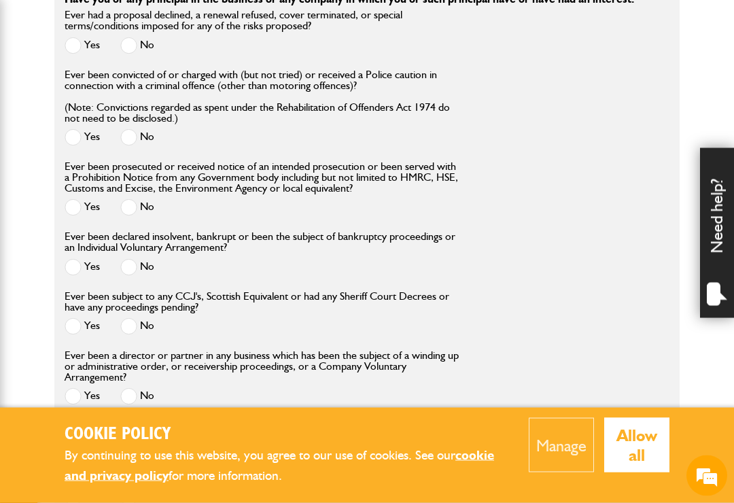
scroll to position [1576, 0]
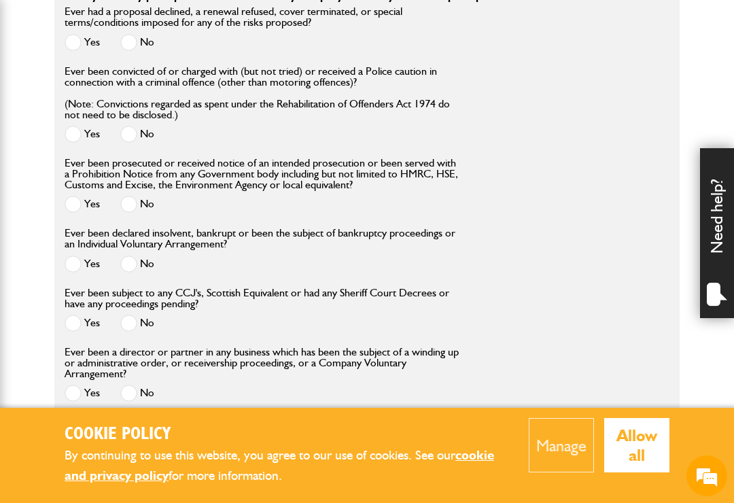
click at [134, 255] on span at bounding box center [128, 263] width 17 height 17
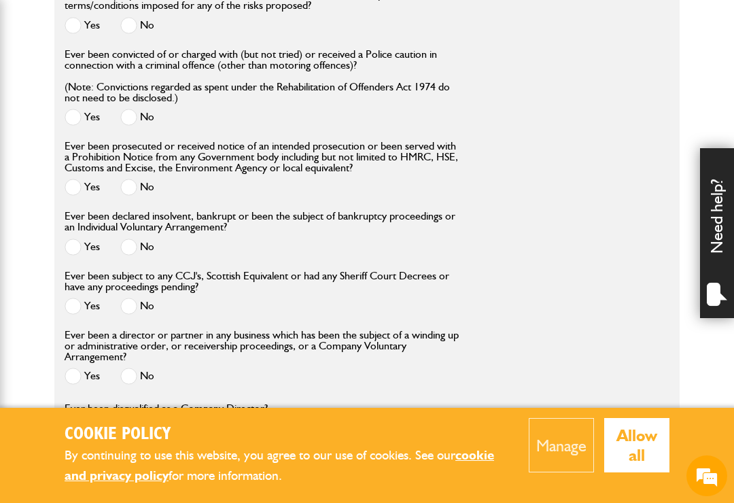
scroll to position [1635, 0]
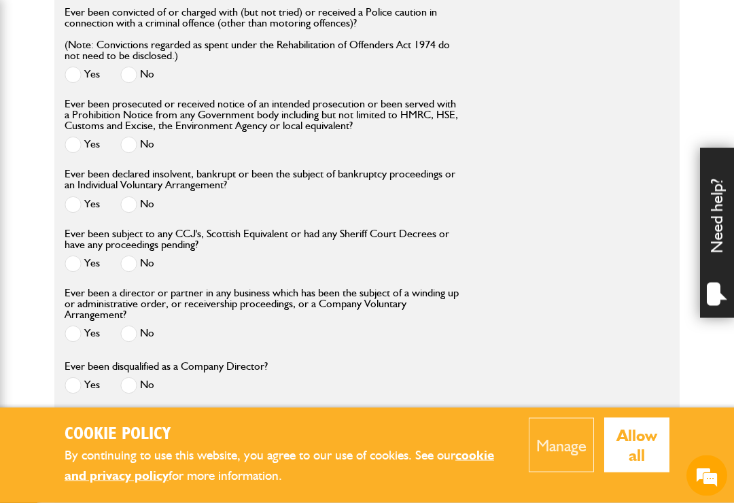
click at [133, 255] on span at bounding box center [128, 263] width 17 height 17
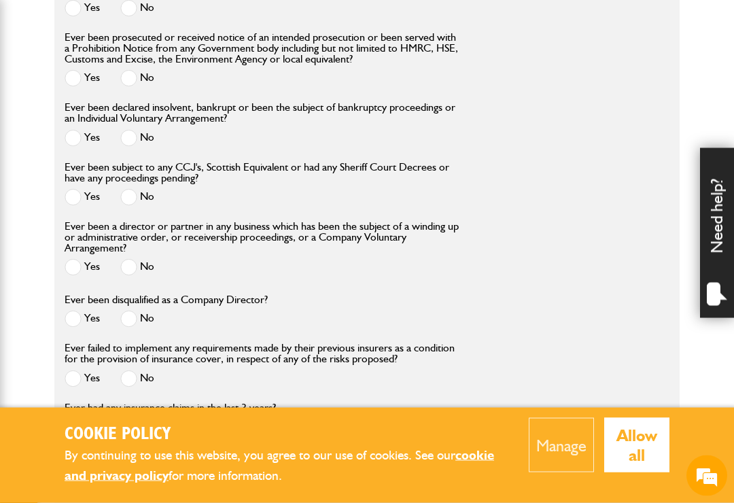
scroll to position [1703, 0]
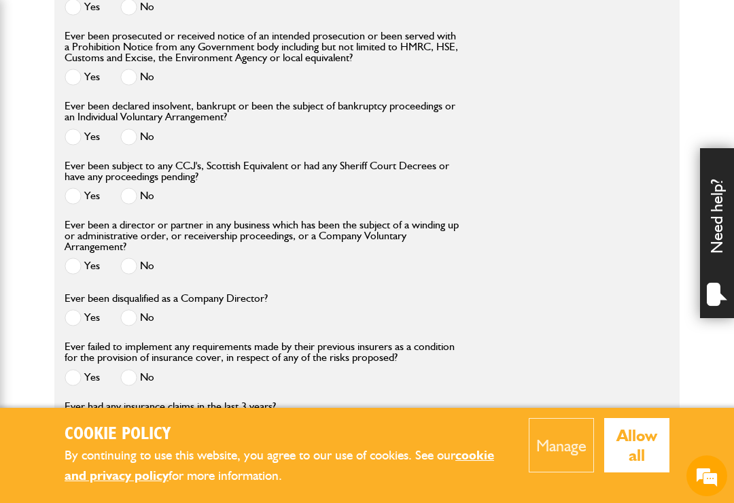
click at [126, 257] on span at bounding box center [128, 265] width 17 height 17
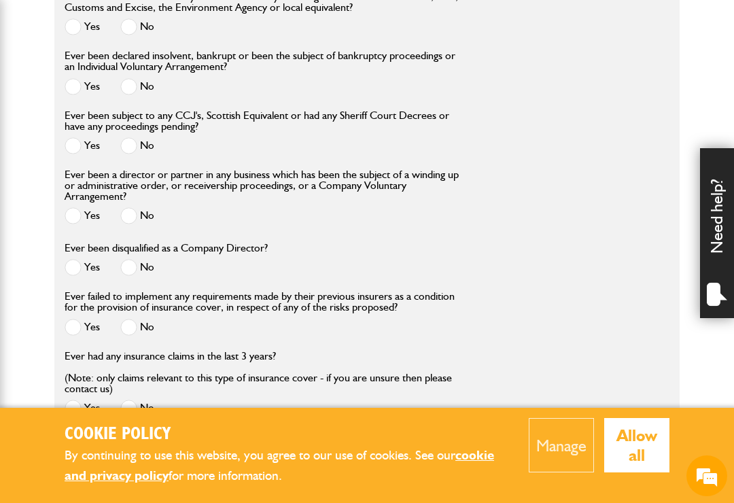
scroll to position [1754, 0]
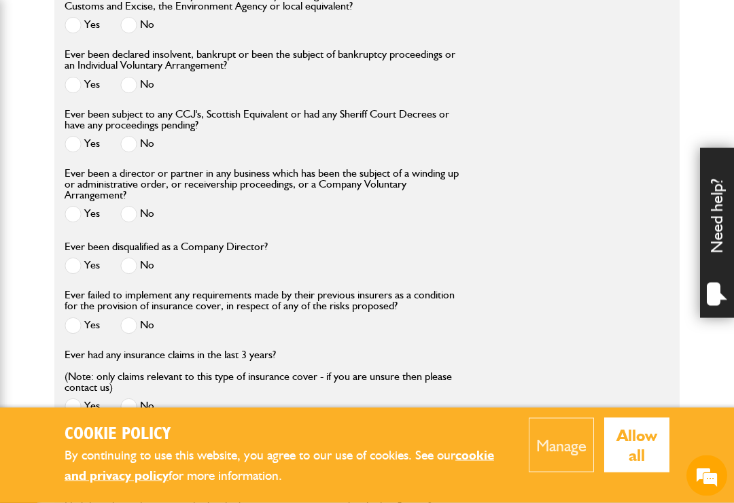
click at [134, 257] on span at bounding box center [128, 265] width 17 height 17
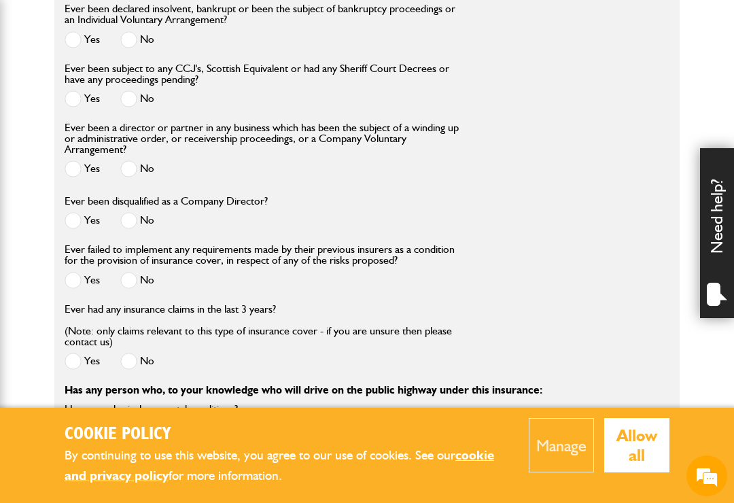
scroll to position [1805, 0]
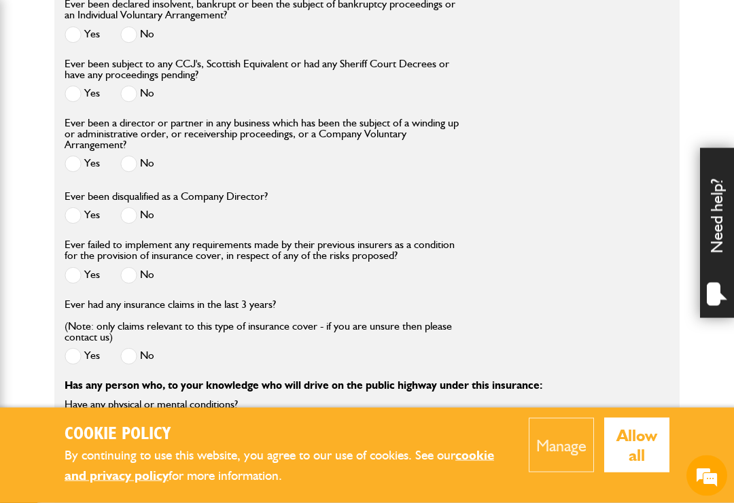
click at [130, 267] on span at bounding box center [128, 275] width 17 height 17
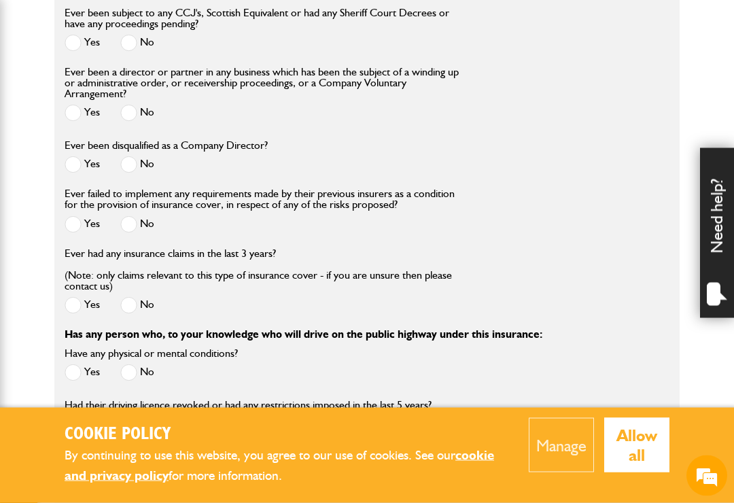
scroll to position [1860, 0]
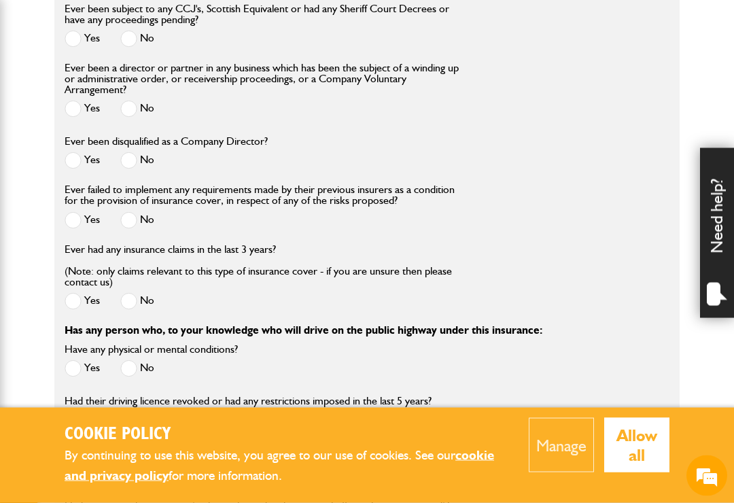
click at [135, 293] on span at bounding box center [128, 301] width 17 height 17
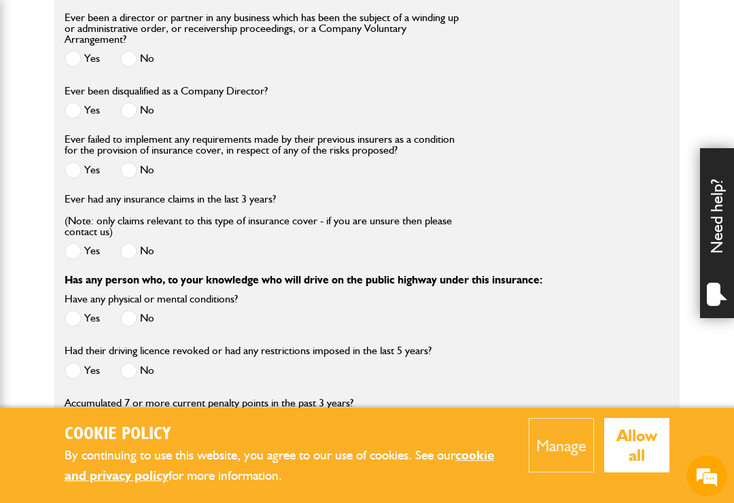
scroll to position [1942, 0]
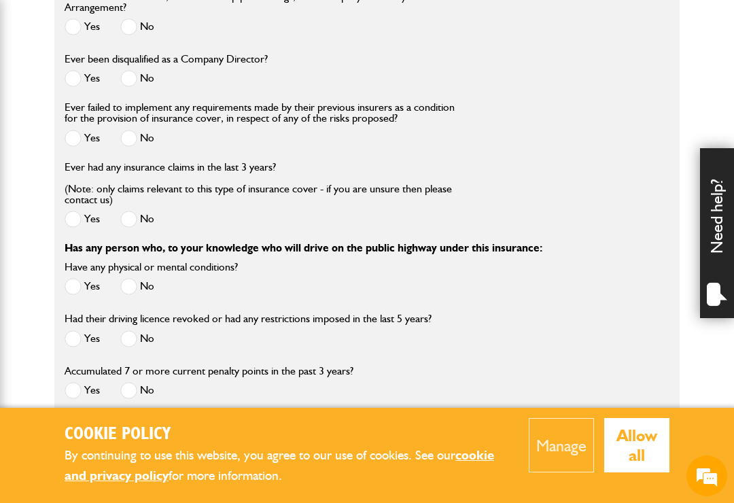
click at [130, 278] on span at bounding box center [128, 286] width 17 height 17
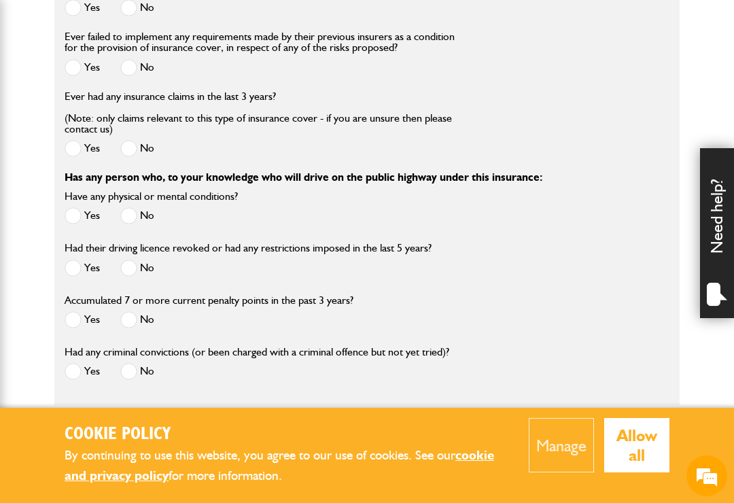
scroll to position [2013, 0]
click at [127, 259] on span at bounding box center [128, 267] width 17 height 17
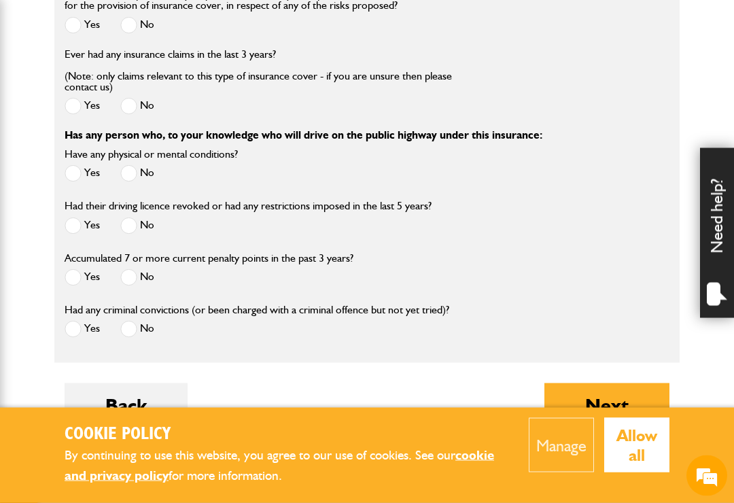
scroll to position [2064, 0]
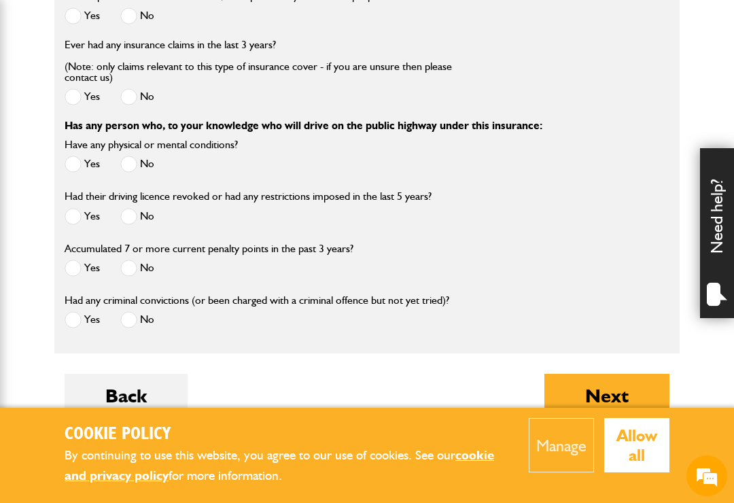
click at [126, 260] on span at bounding box center [128, 268] width 17 height 17
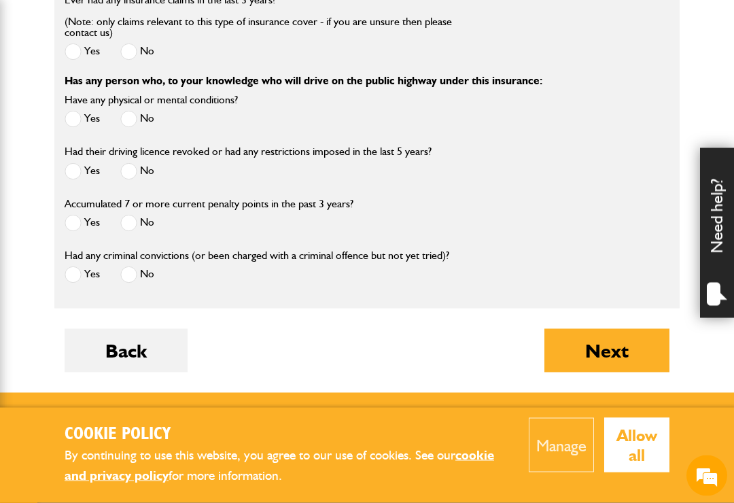
scroll to position [2116, 0]
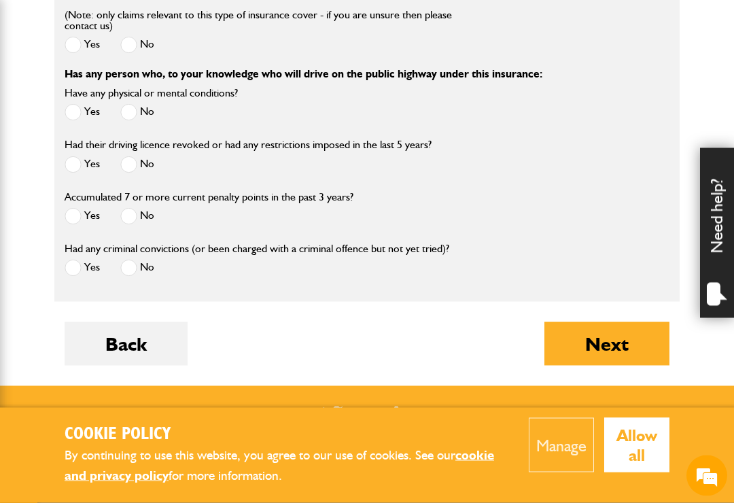
click at [130, 260] on span at bounding box center [128, 268] width 17 height 17
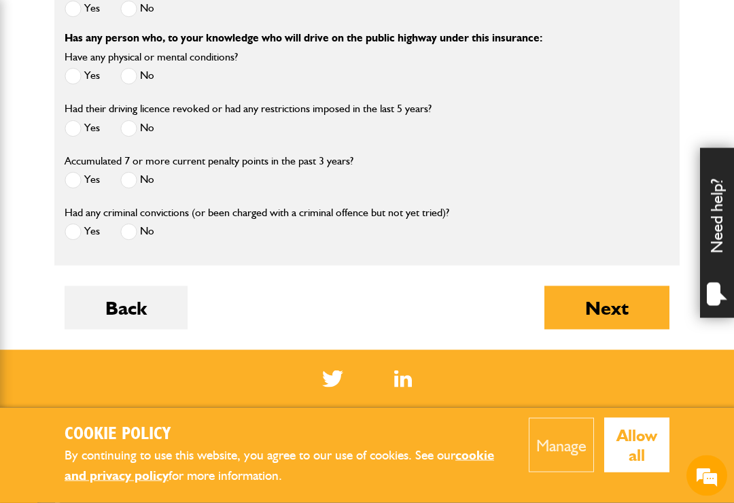
scroll to position [2156, 0]
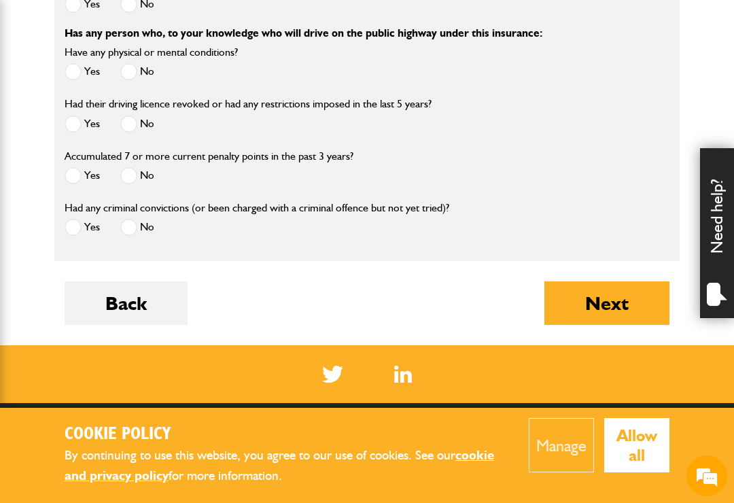
click at [637, 281] on button "Next" at bounding box center [606, 302] width 125 height 43
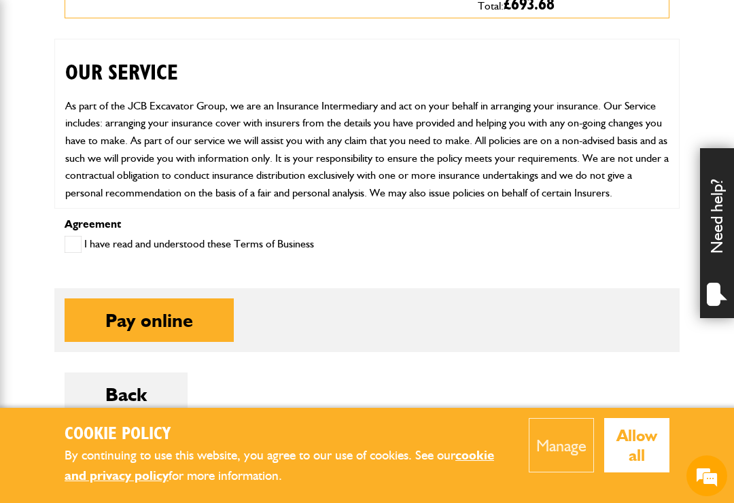
scroll to position [620, 0]
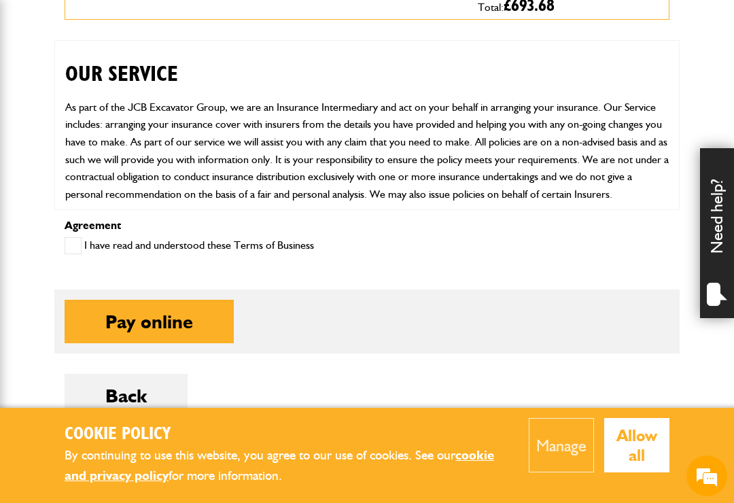
click at [67, 249] on span at bounding box center [73, 245] width 17 height 17
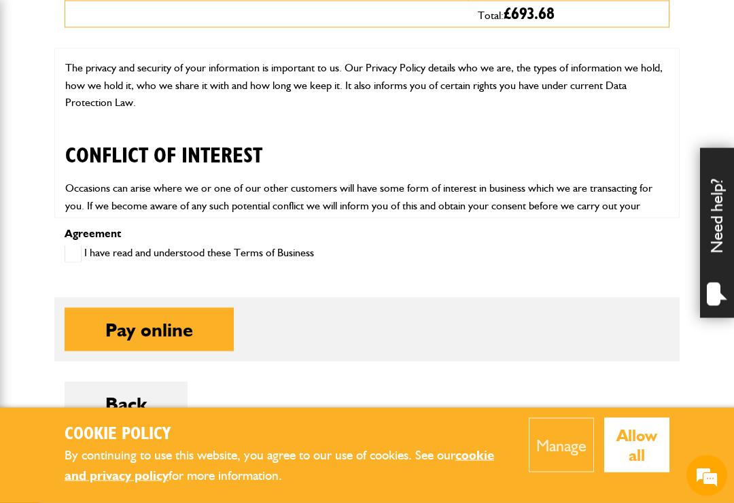
scroll to position [0, 0]
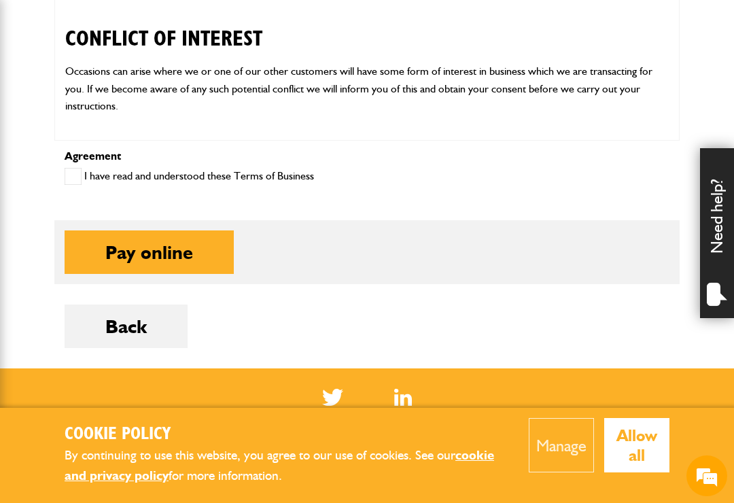
click at [194, 251] on button "Pay online" at bounding box center [149, 251] width 169 height 43
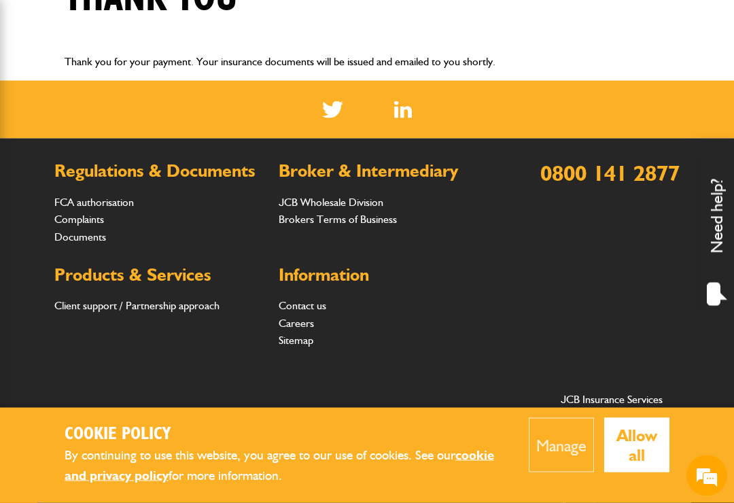
scroll to position [420, 0]
